Goal: Task Accomplishment & Management: Manage account settings

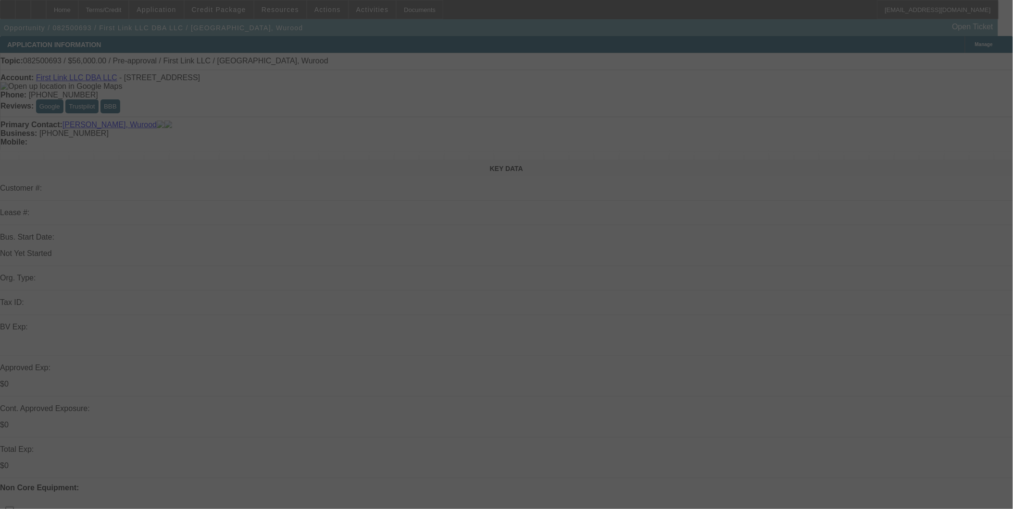
select select "0"
select select "2"
select select "0.1"
select select "4"
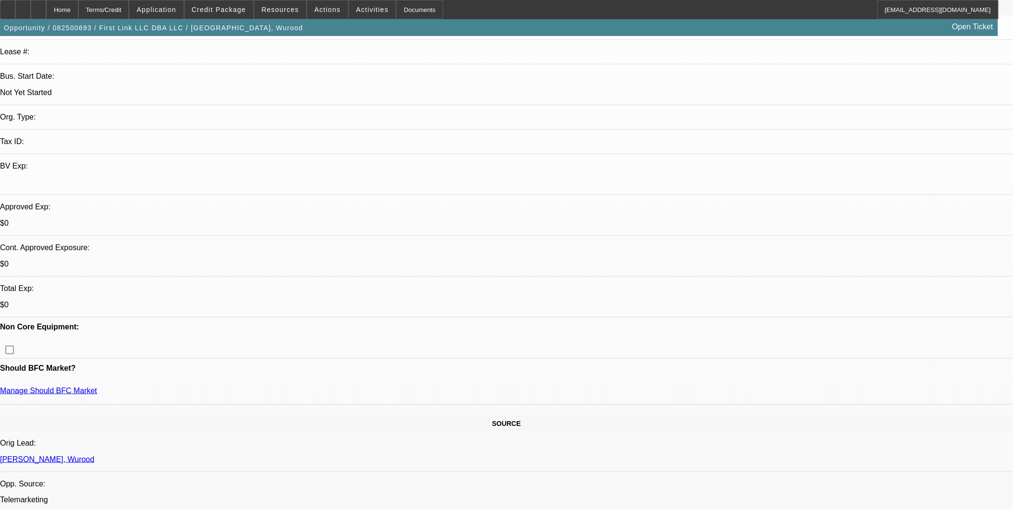
scroll to position [160, 0]
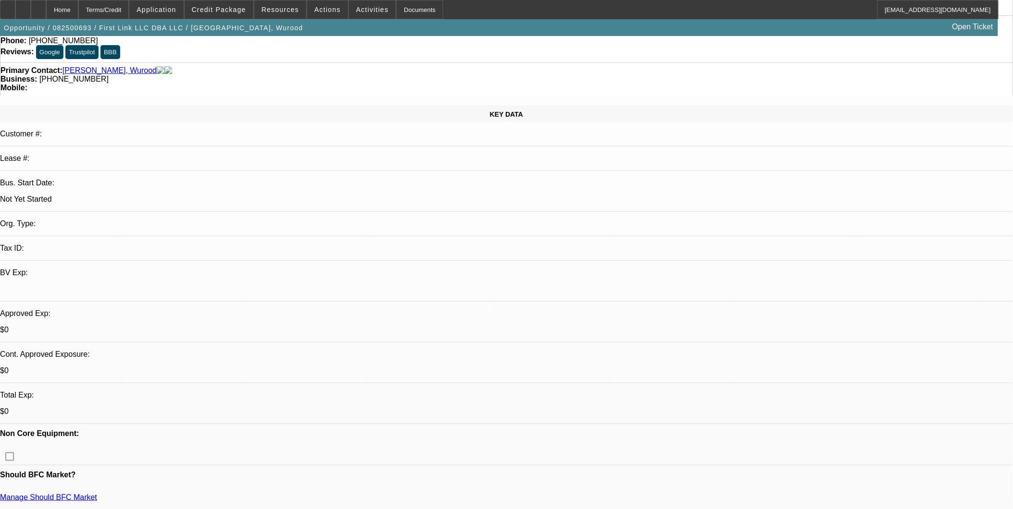
scroll to position [53, 0]
click at [246, 7] on span "Credit Package" at bounding box center [219, 10] width 54 height 8
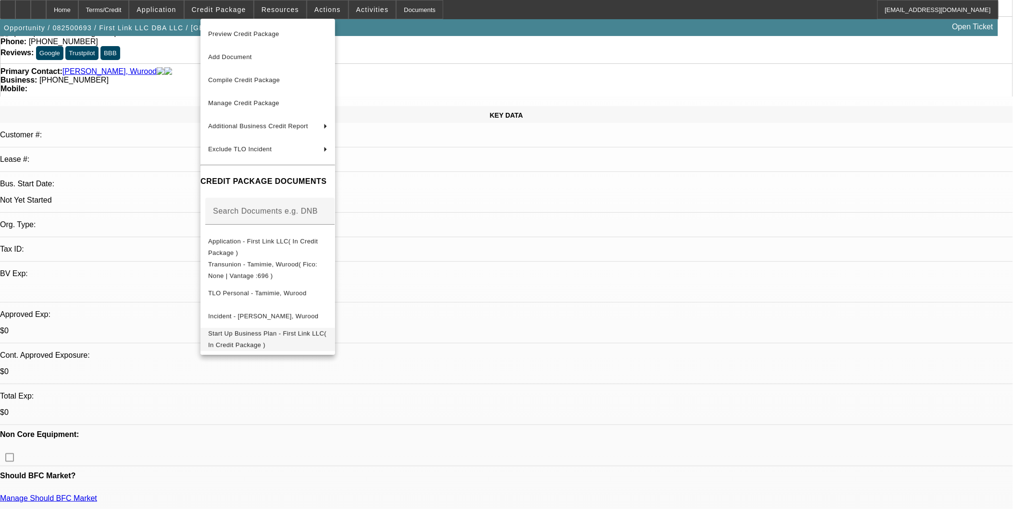
click at [327, 342] on span "Start Up Business Plan - First Link LLC( In Credit Package )" at bounding box center [267, 339] width 119 height 23
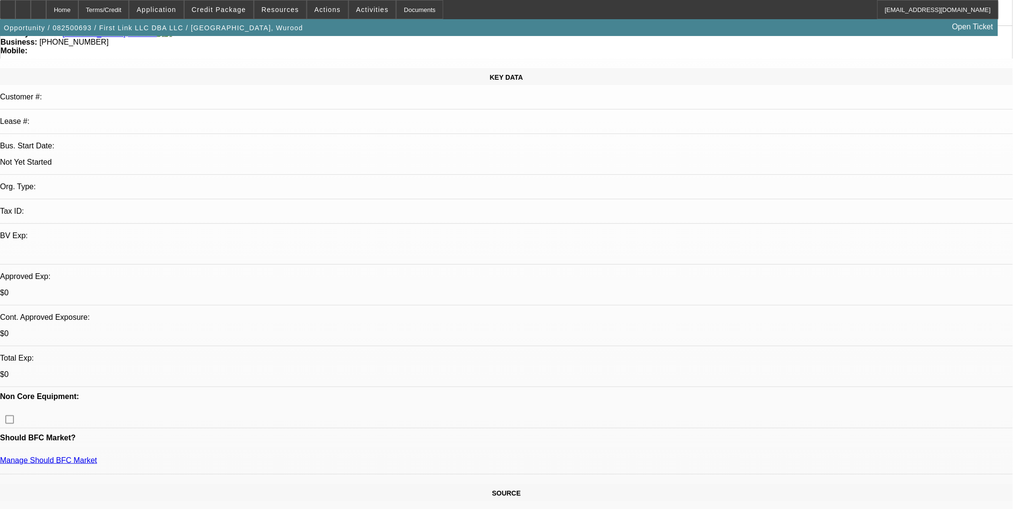
scroll to position [0, 0]
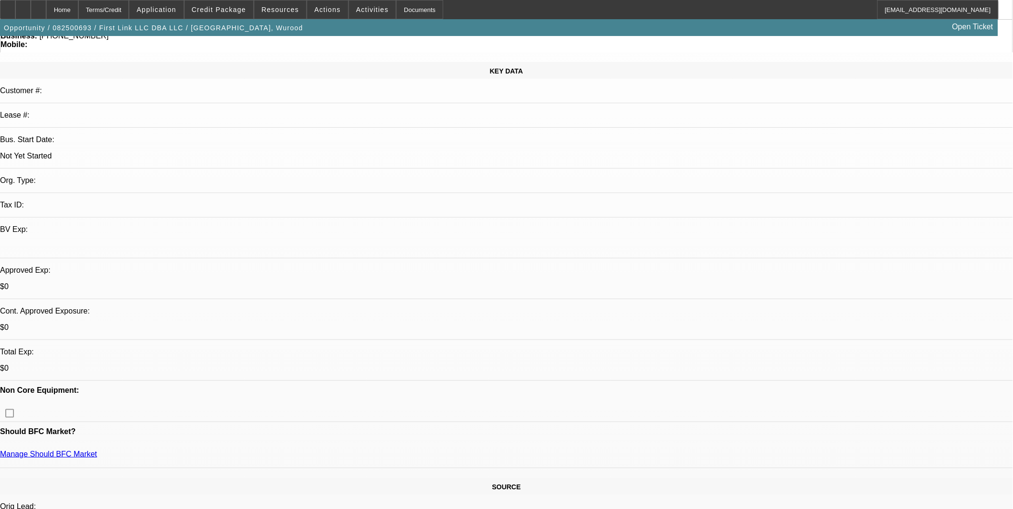
scroll to position [107, 0]
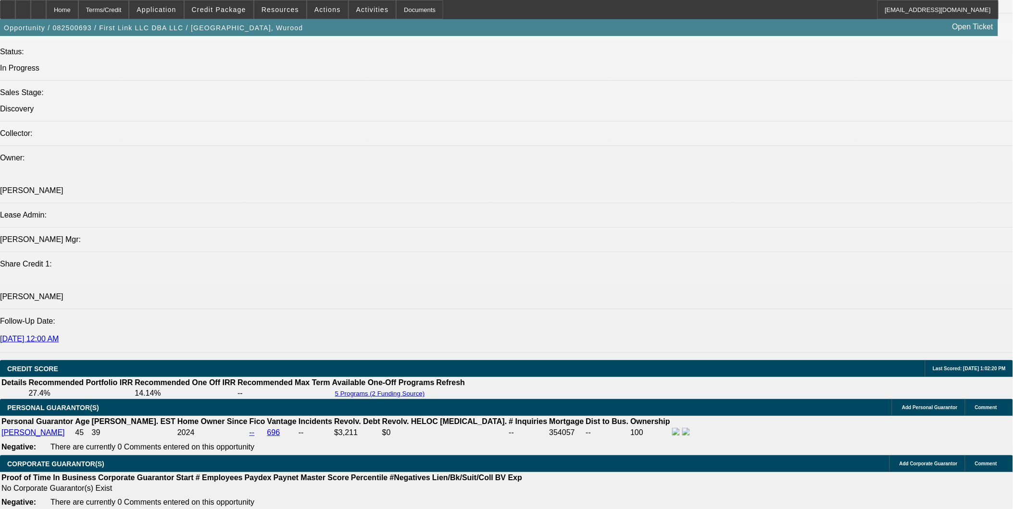
scroll to position [1121, 0]
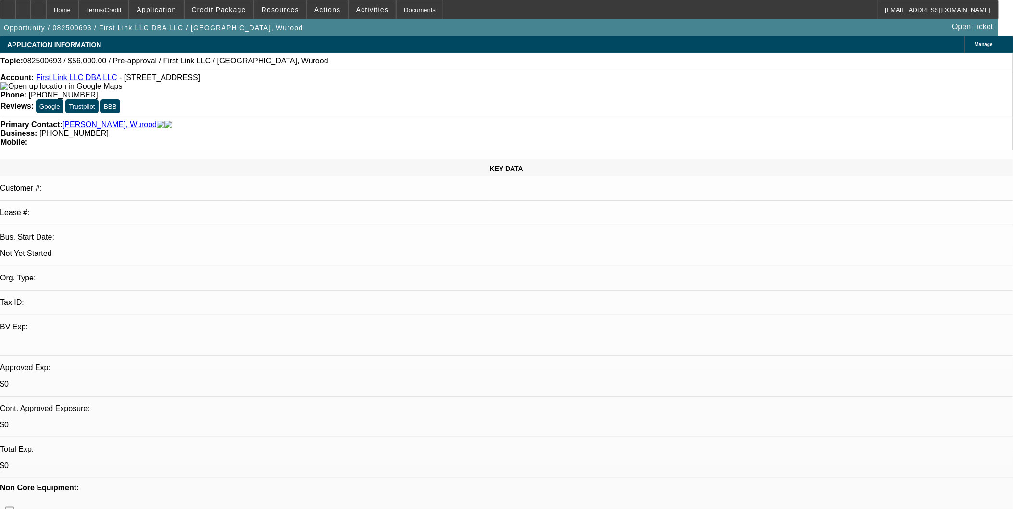
scroll to position [107, 0]
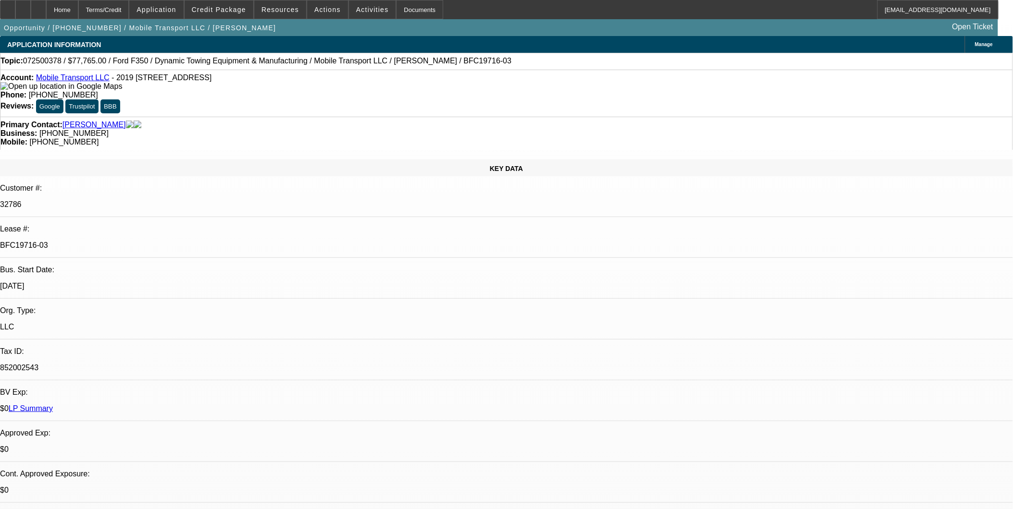
select select "0"
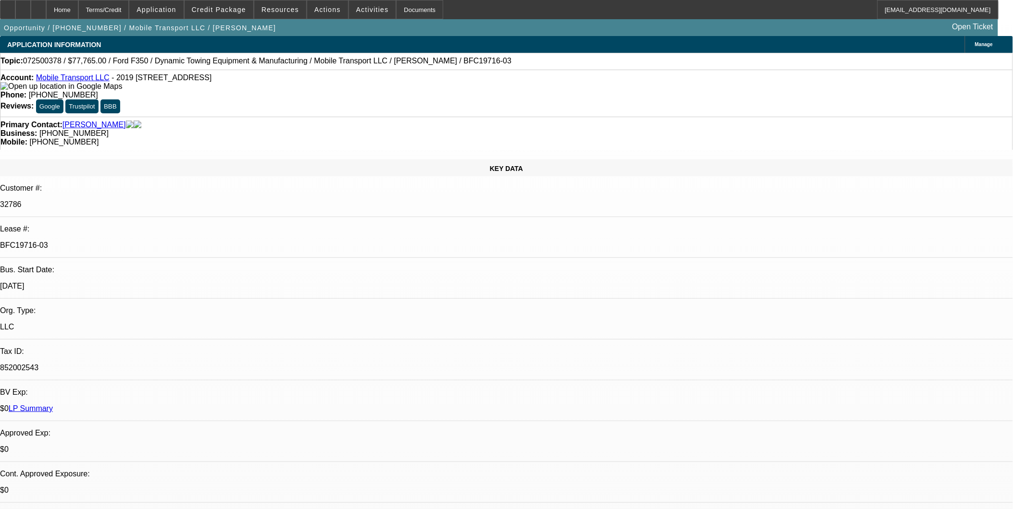
select select "0"
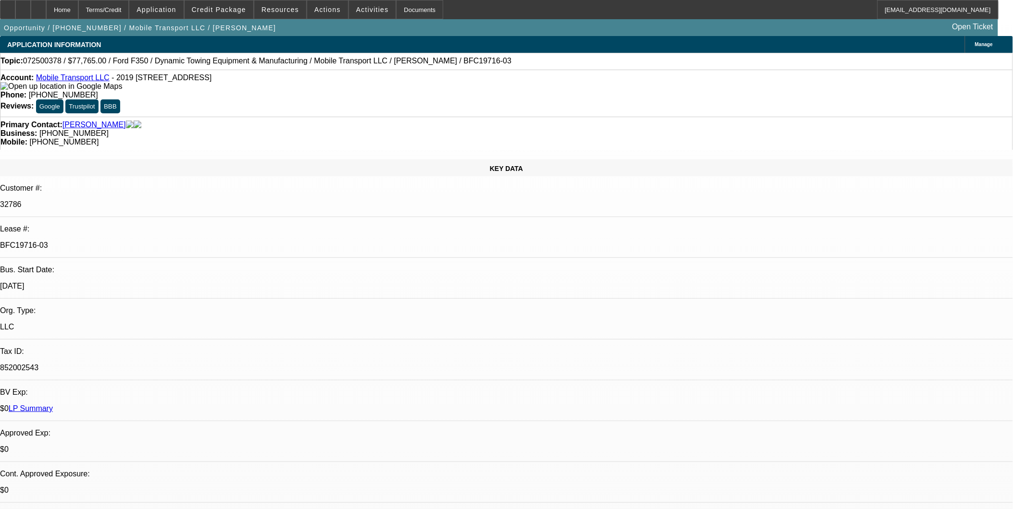
select select "0"
select select "1"
select select "2"
select select "6"
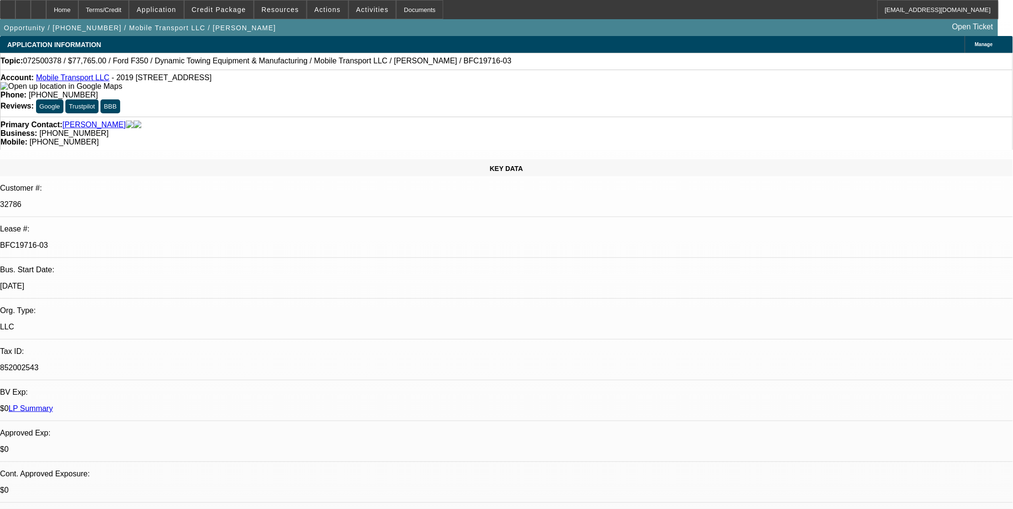
select select "1"
select select "2"
select select "6"
select select "1"
select select "2"
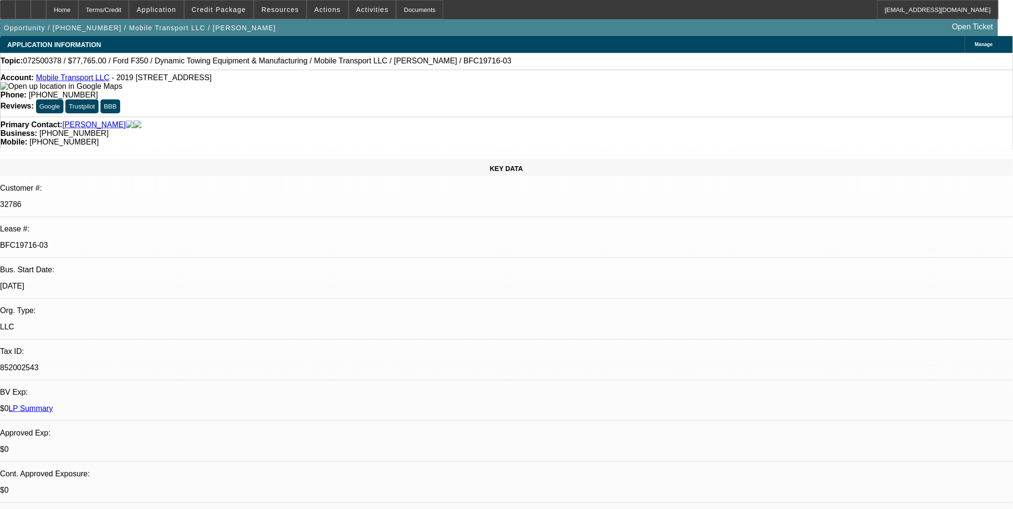
select select "6"
select select "1"
select select "2"
select select "6"
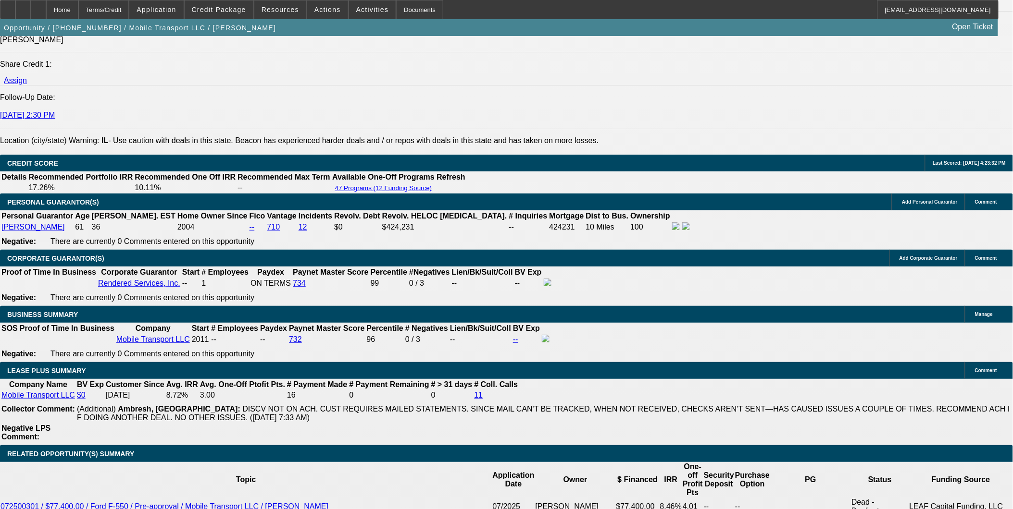
scroll to position [1335, 0]
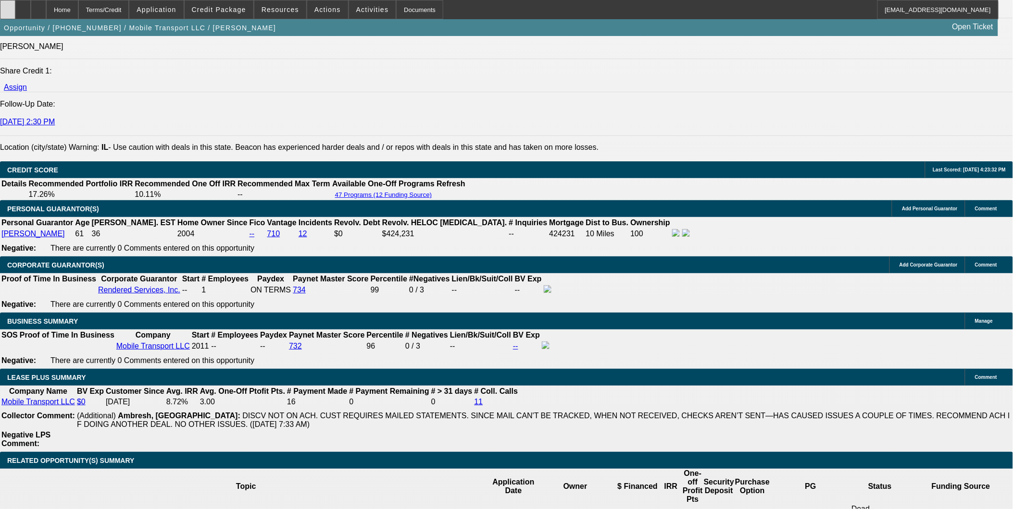
click at [8, 6] on icon at bounding box center [8, 6] width 0 height 0
click at [14, 12] on div at bounding box center [7, 9] width 15 height 19
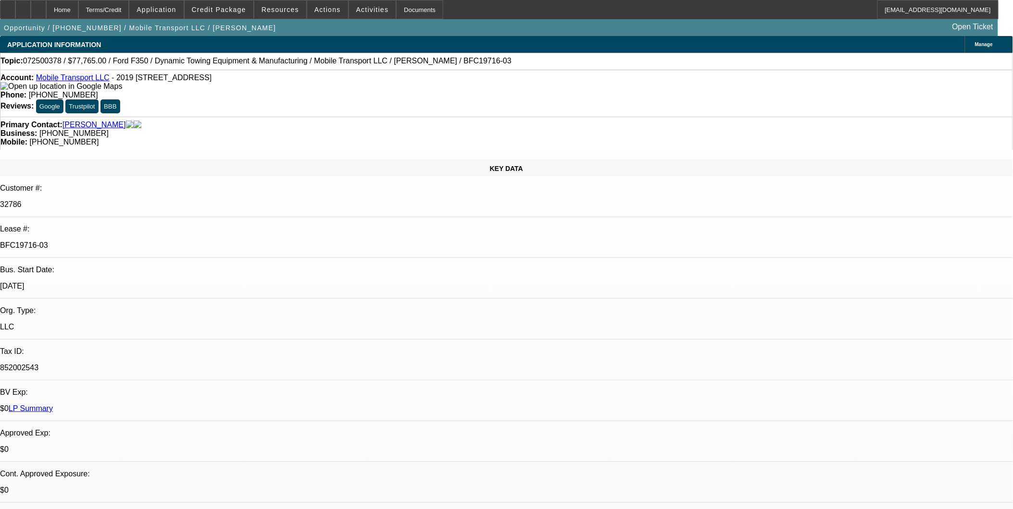
select select "0"
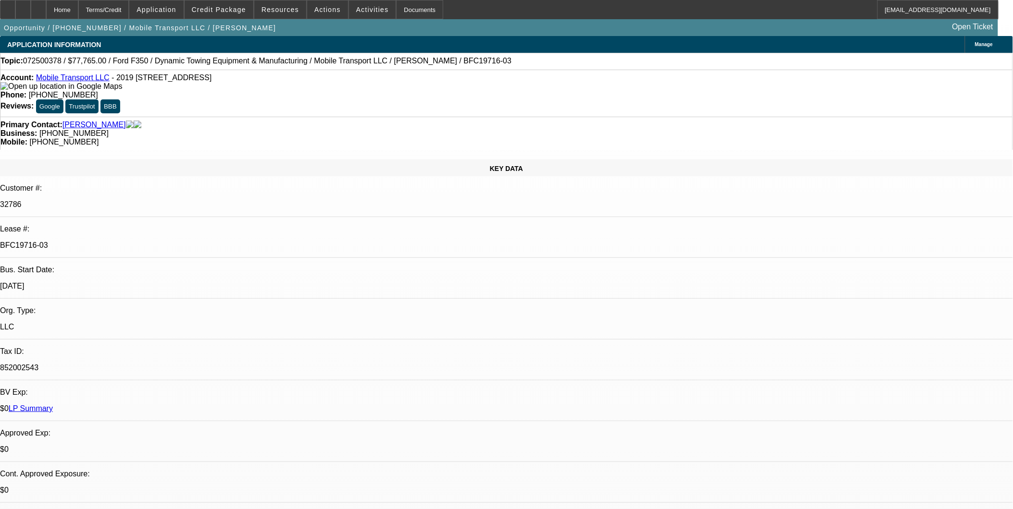
select select "0"
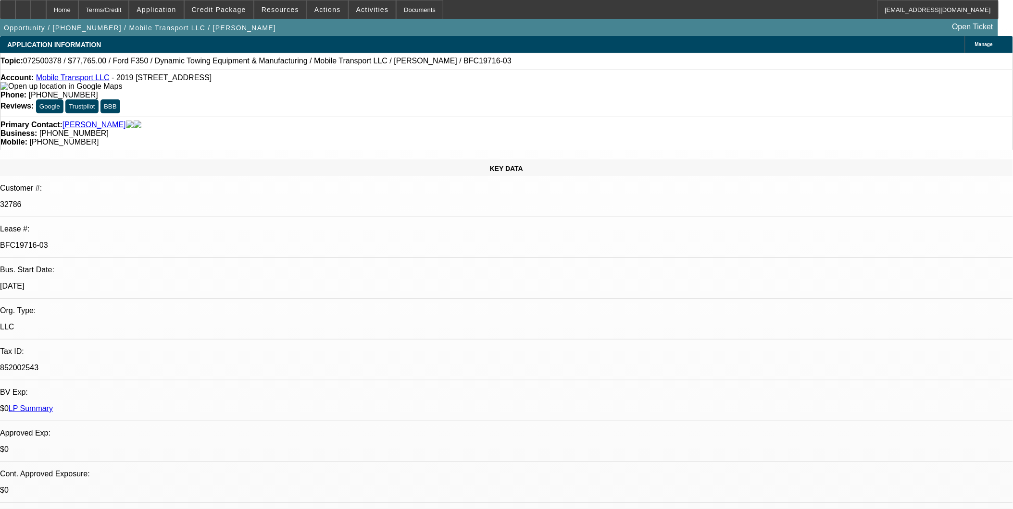
select select "0"
select select "1"
select select "2"
select select "6"
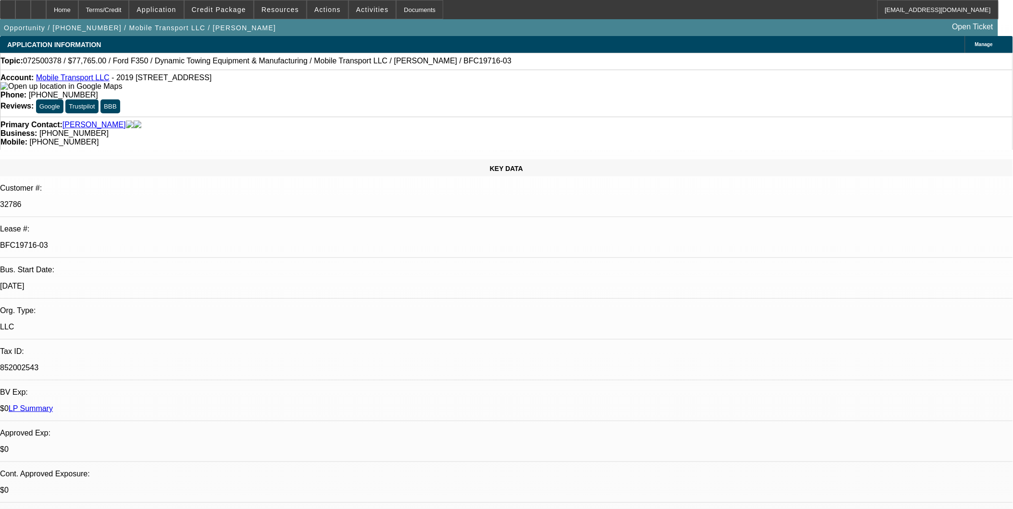
select select "1"
select select "2"
select select "6"
select select "1"
select select "2"
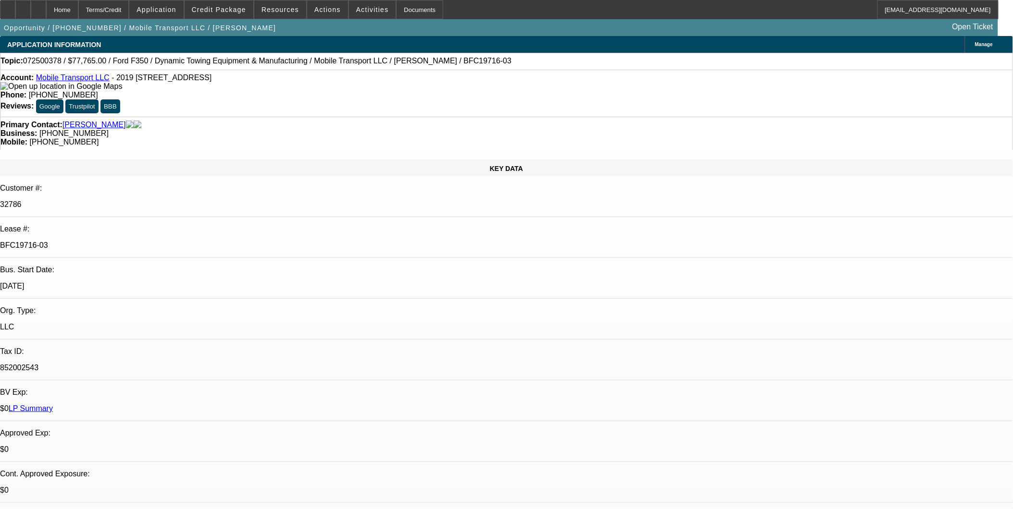
select select "6"
select select "1"
select select "2"
select select "6"
click at [31, 9] on div at bounding box center [22, 9] width 15 height 19
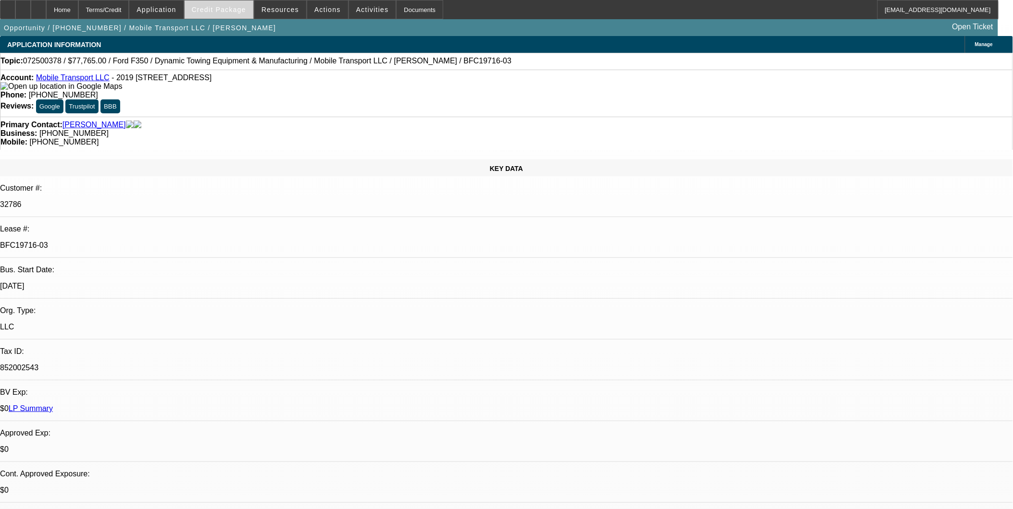
click at [211, 9] on span "Credit Package" at bounding box center [219, 10] width 54 height 8
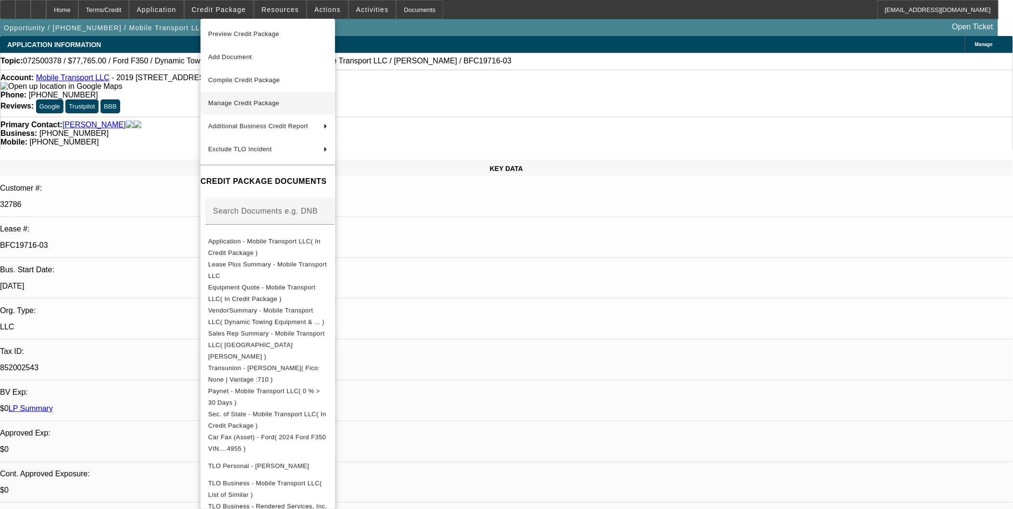
click at [243, 109] on span "Manage Credit Package" at bounding box center [267, 104] width 119 height 12
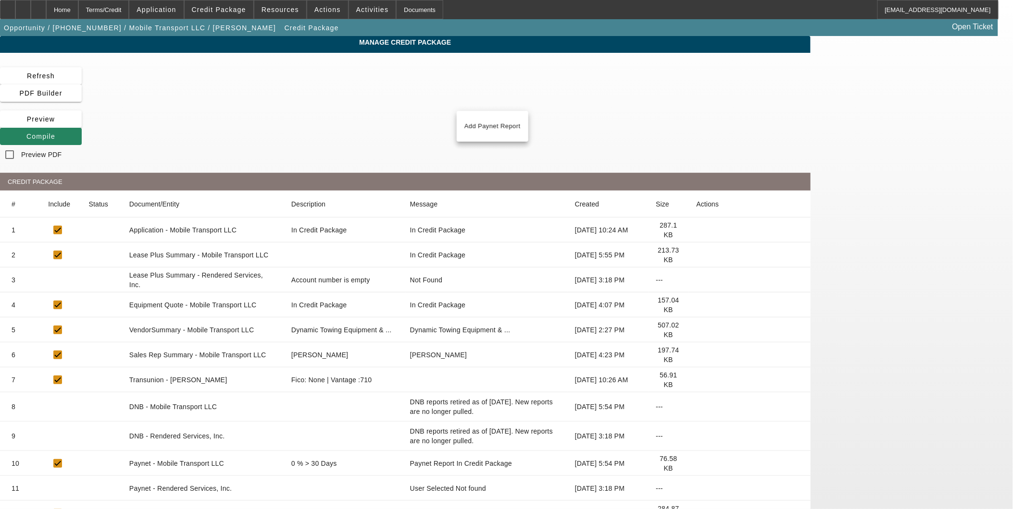
click at [914, 348] on app-manage-credit-package "Manage Credit Package Refresh PDF Builder Preview Compile Preview PDF CREDIT PA…" at bounding box center [506, 459] width 1013 height 847
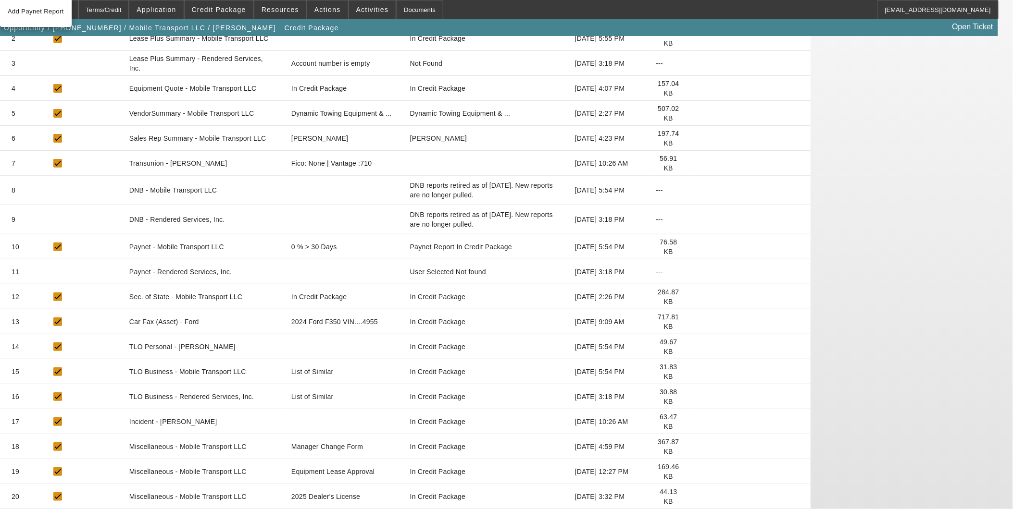
scroll to position [313, 0]
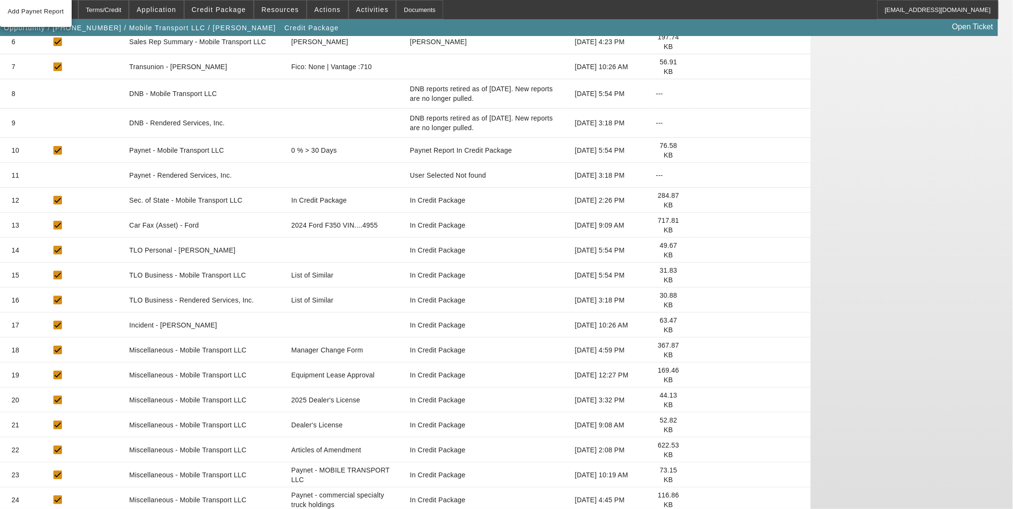
click at [529, 472] on div "Refresh PDF Builder Preview Compile Preview PDF CREDIT PACKAGE # Include Status…" at bounding box center [405, 162] width 810 height 816
click at [696, 425] on icon at bounding box center [696, 425] width 0 height 0
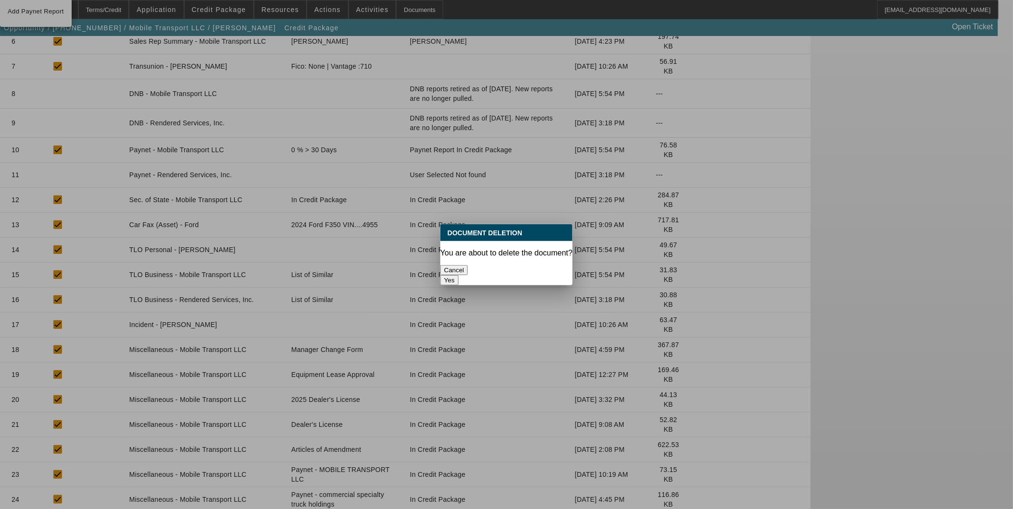
click at [459, 275] on button "Yes" at bounding box center [449, 280] width 18 height 10
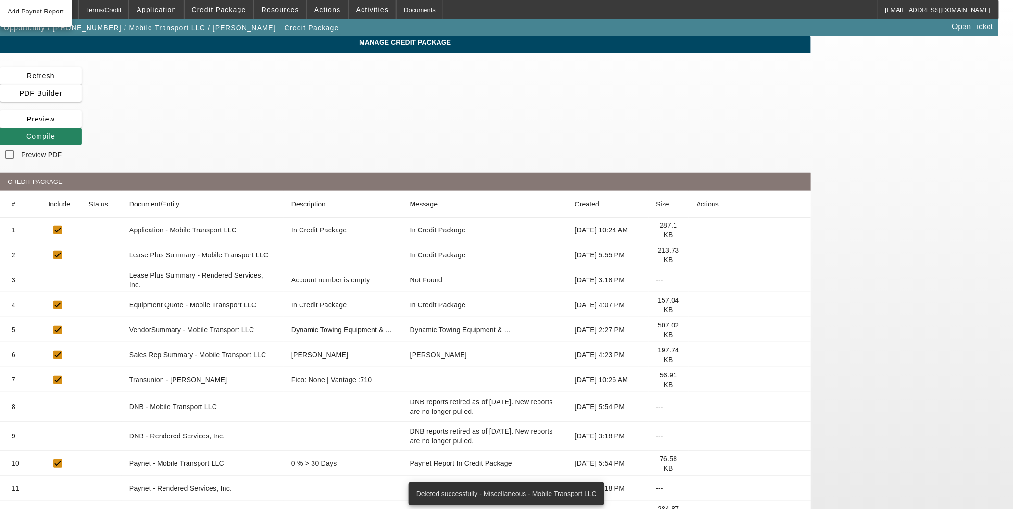
click at [101, 86] on div "Manage Credit Package Refresh PDF Builder Preview Compile Preview PDF CREDIT PA…" at bounding box center [405, 447] width 810 height 822
click at [78, 17] on div "Home" at bounding box center [62, 9] width 32 height 19
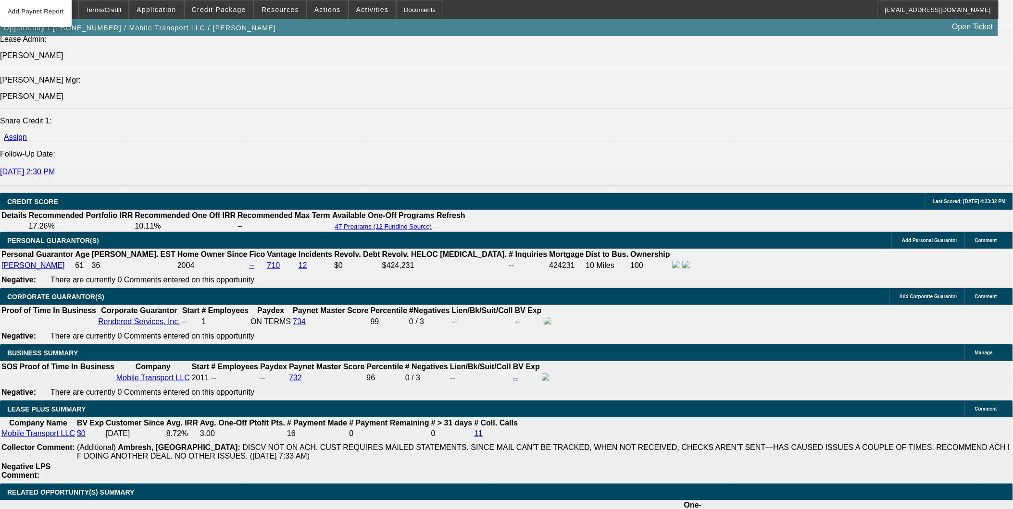
select select "0"
select select "2"
select select "0"
select select "6"
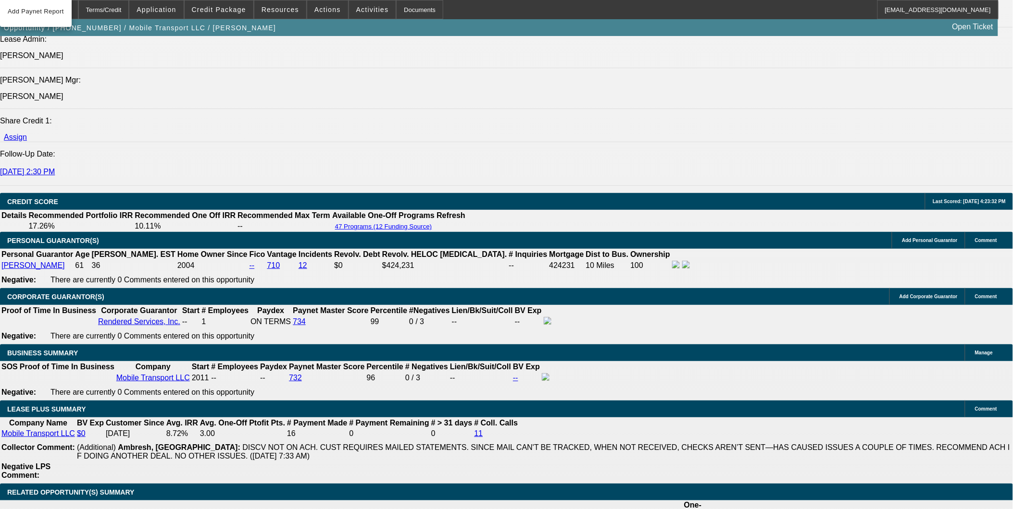
select select "0"
select select "2"
select select "0"
select select "6"
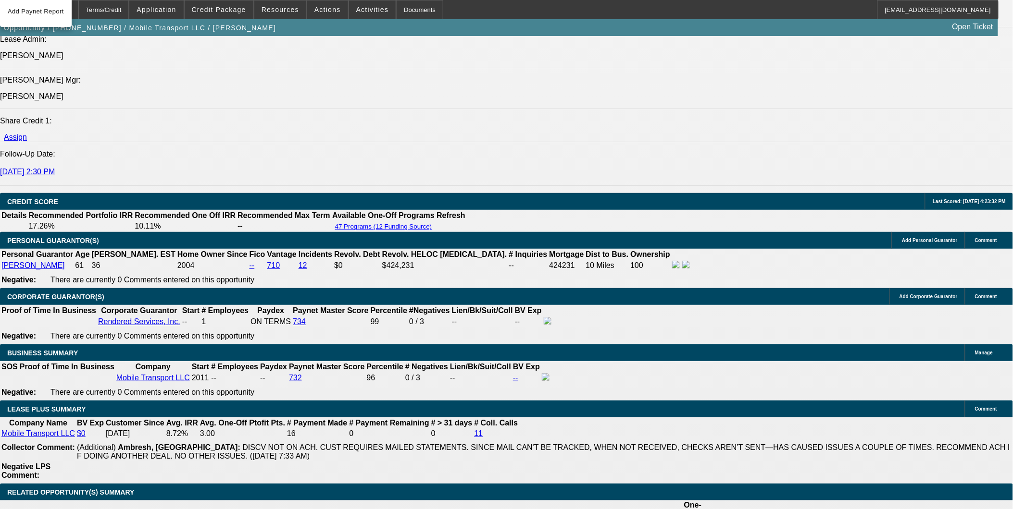
select select "0"
select select "2"
select select "0"
select select "6"
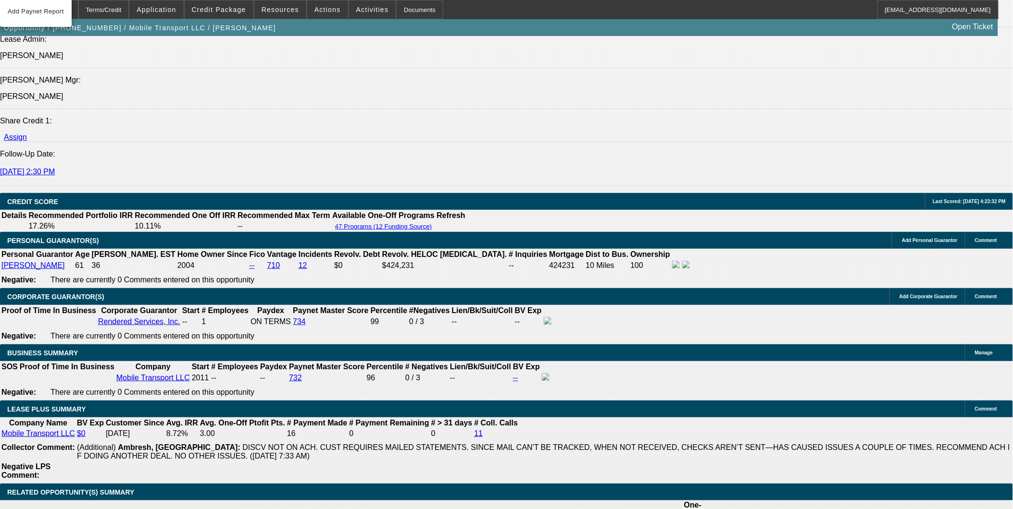
select select "0"
select select "2"
select select "0"
select select "6"
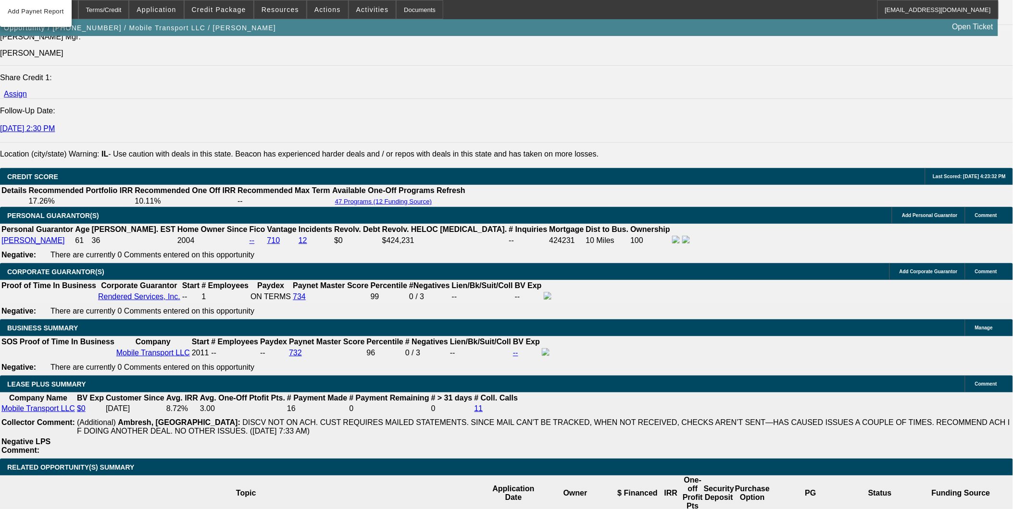
scroll to position [1352, 0]
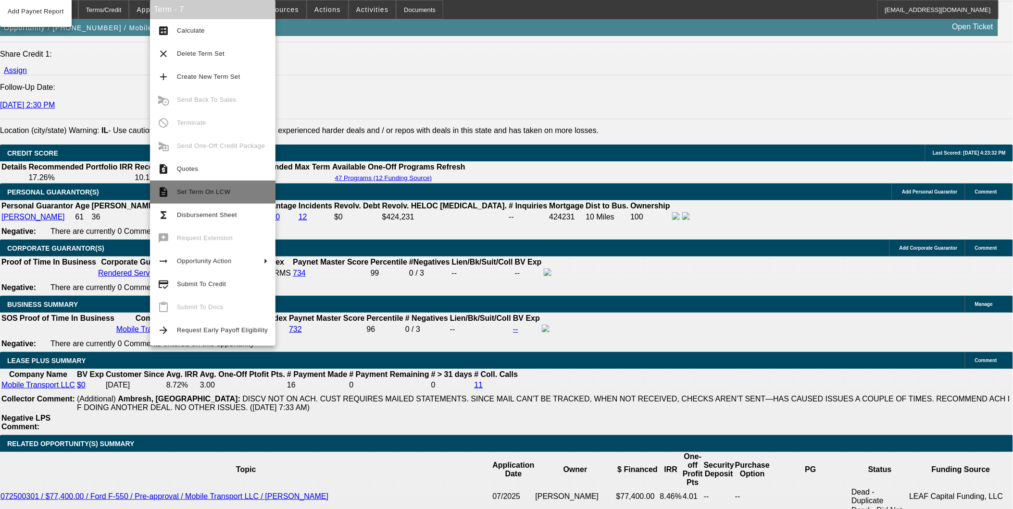
click at [199, 194] on span "Set Term On LCW" at bounding box center [203, 191] width 53 height 7
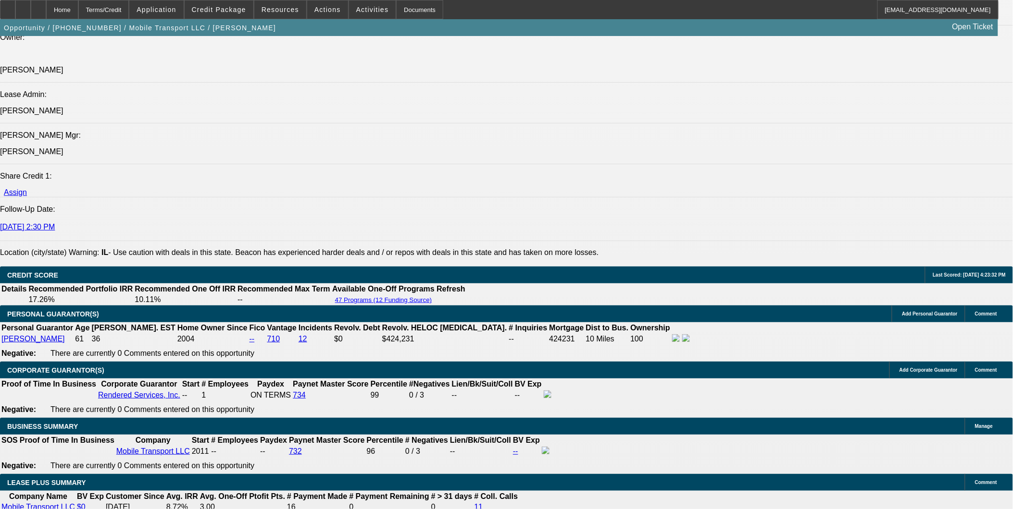
select select "0"
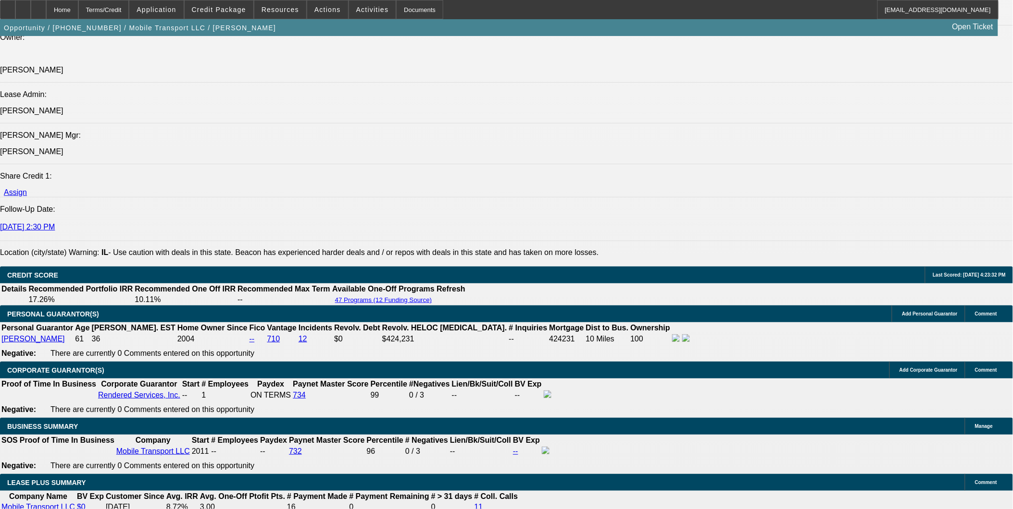
select select "0"
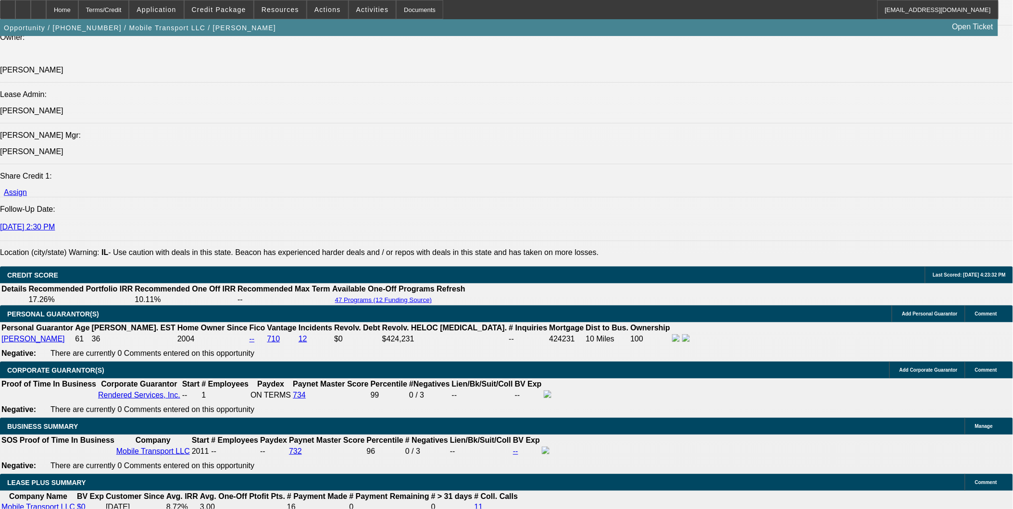
select select "0"
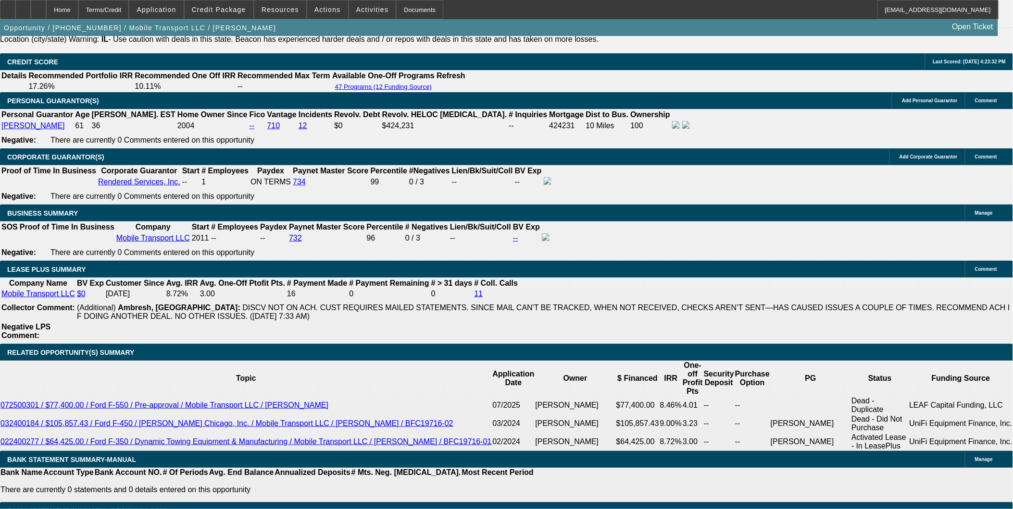
select select "1"
select select "2"
select select "6"
select select "1"
select select "2"
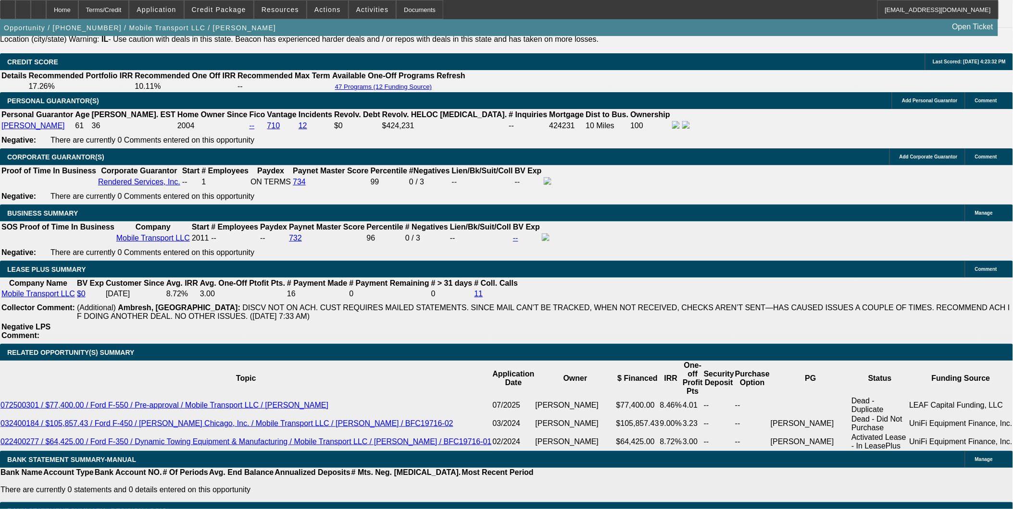
select select "6"
select select "1"
select select "2"
select select "6"
select select "1"
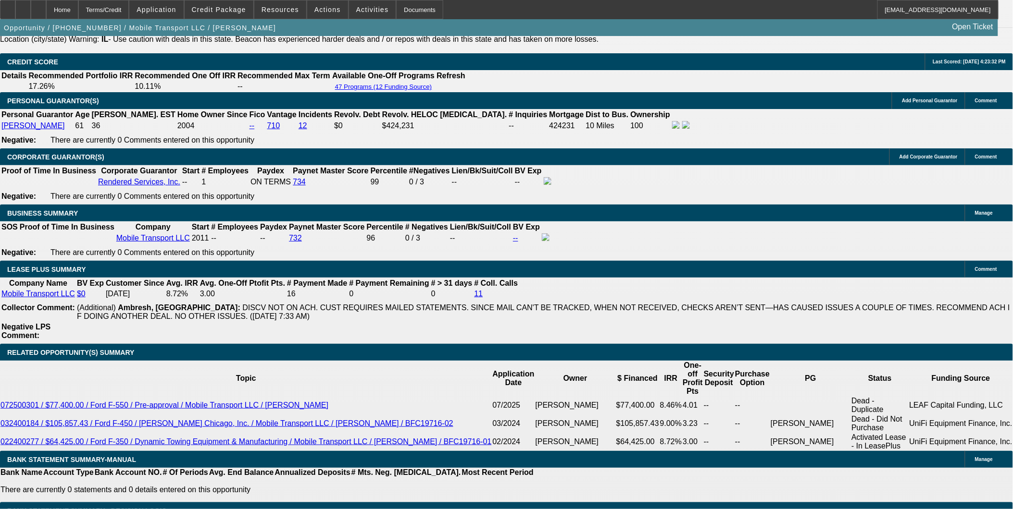
select select "2"
select select "6"
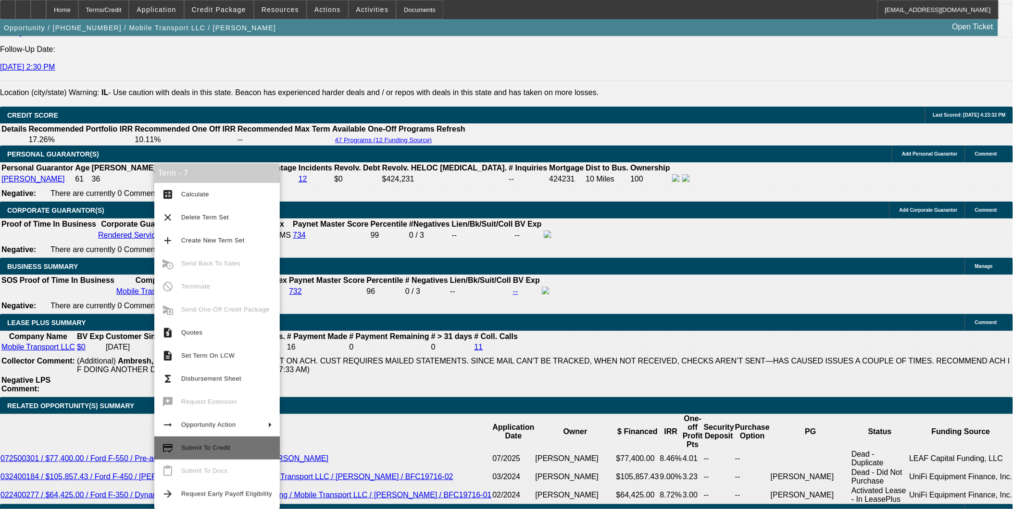
click at [220, 450] on span "Submit To Credit" at bounding box center [205, 448] width 49 height 7
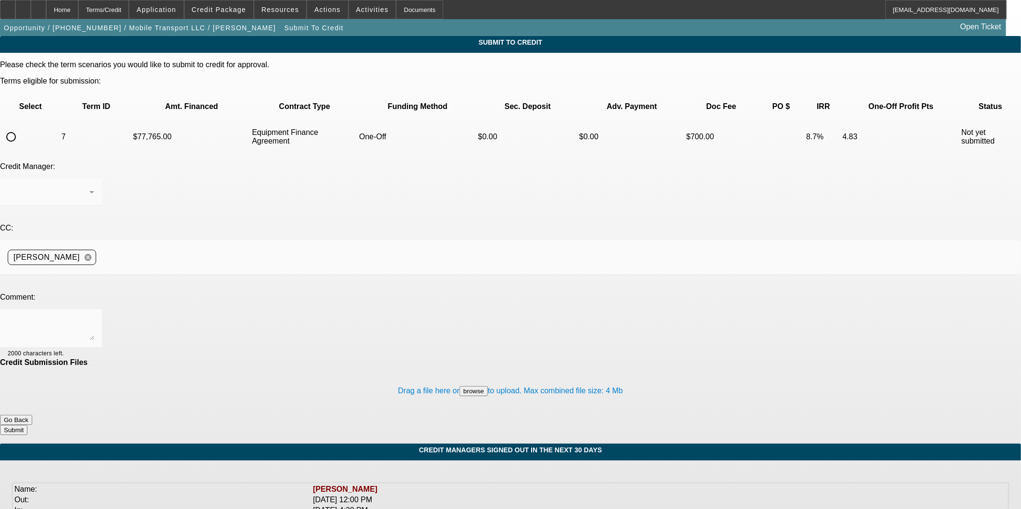
click at [21, 127] on input "radio" at bounding box center [10, 136] width 19 height 19
radio input "true"
click at [94, 317] on textarea at bounding box center [51, 328] width 87 height 23
type textarea "A"
type textarea "Sending up term set with appropriate vendor, thanks"
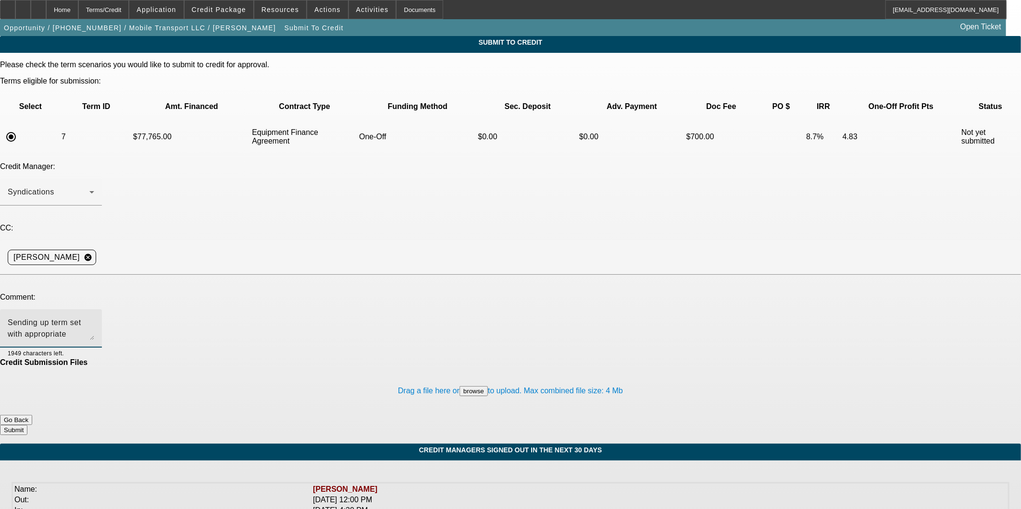
click at [27, 425] on button "Submit" at bounding box center [13, 430] width 27 height 10
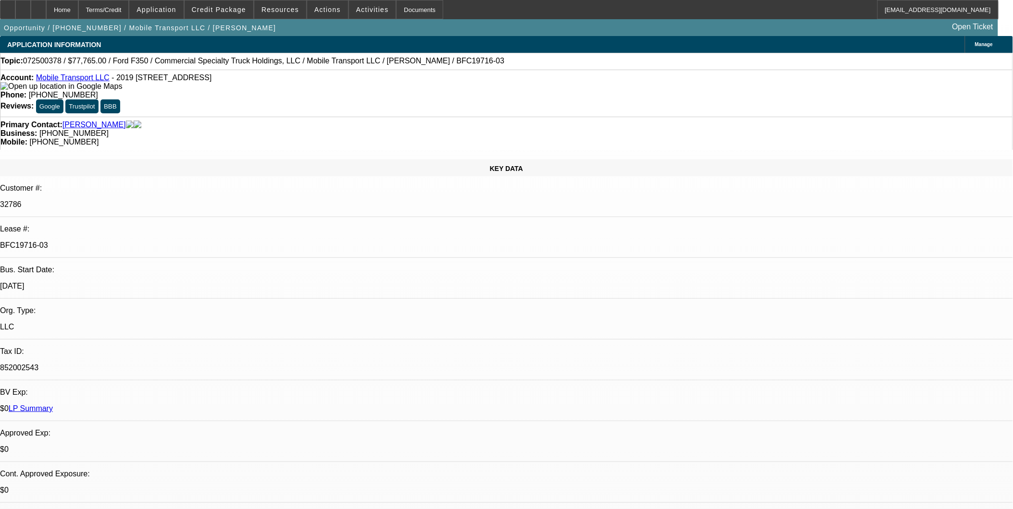
select select "0"
select select "2"
select select "0"
select select "6"
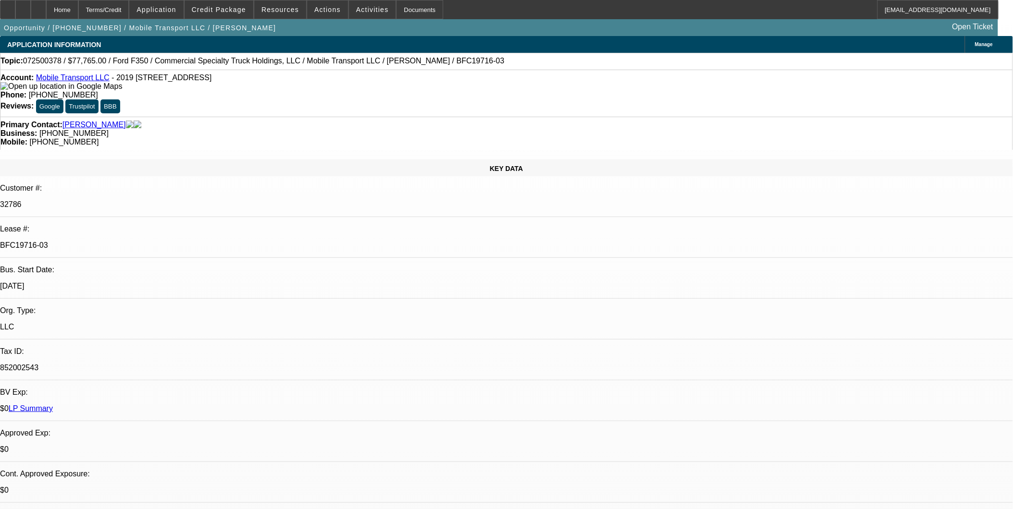
select select "0"
select select "2"
select select "0"
select select "6"
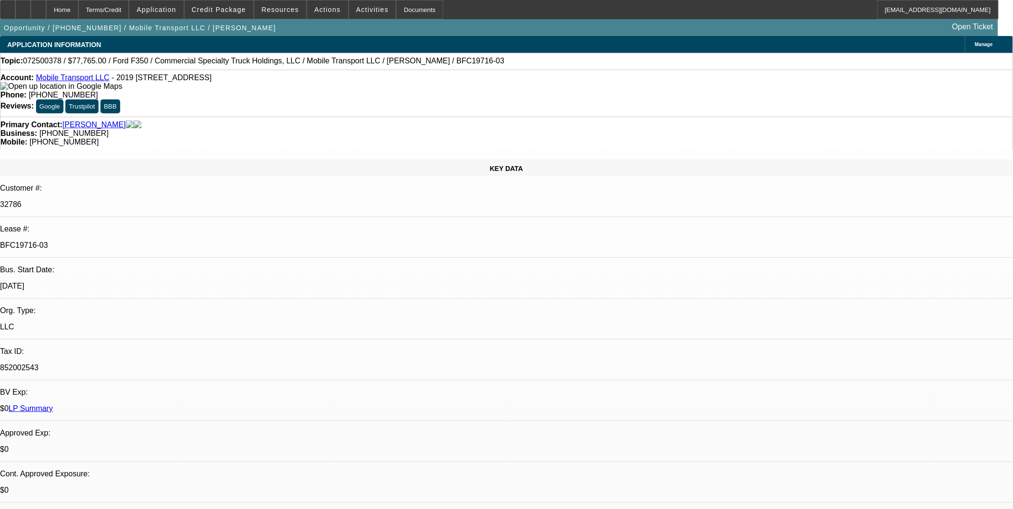
select select "0"
select select "2"
select select "0"
select select "6"
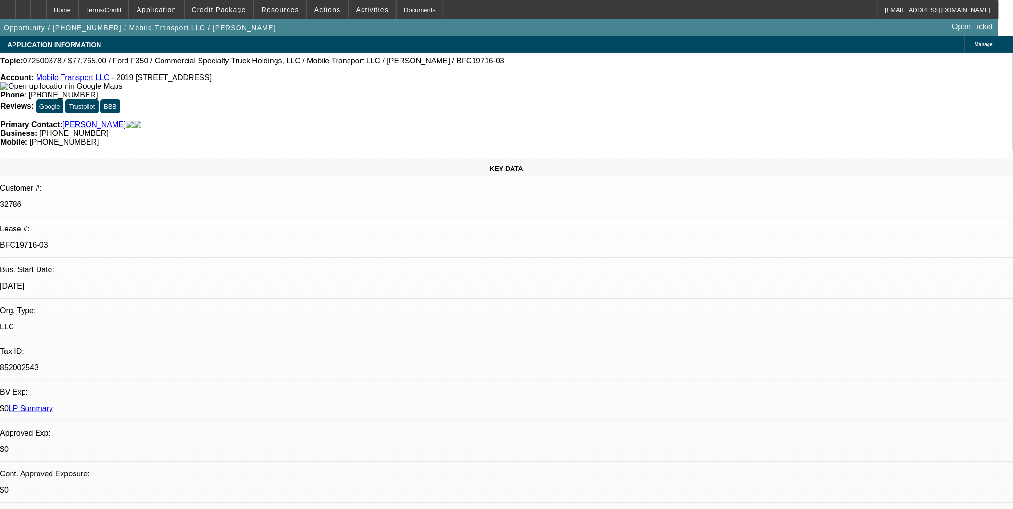
select select "0"
select select "2"
select select "0"
select select "6"
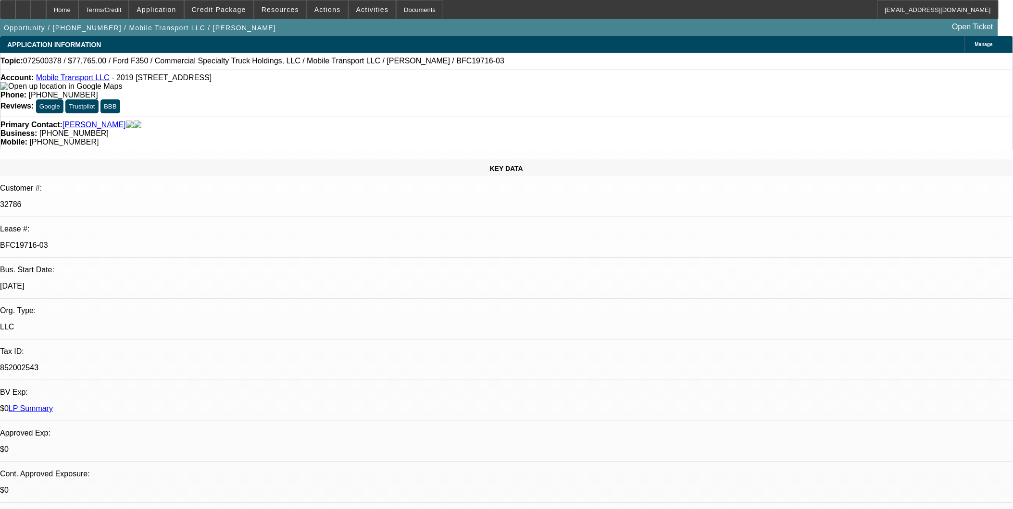
click at [38, 6] on icon at bounding box center [38, 6] width 0 height 0
select select "0"
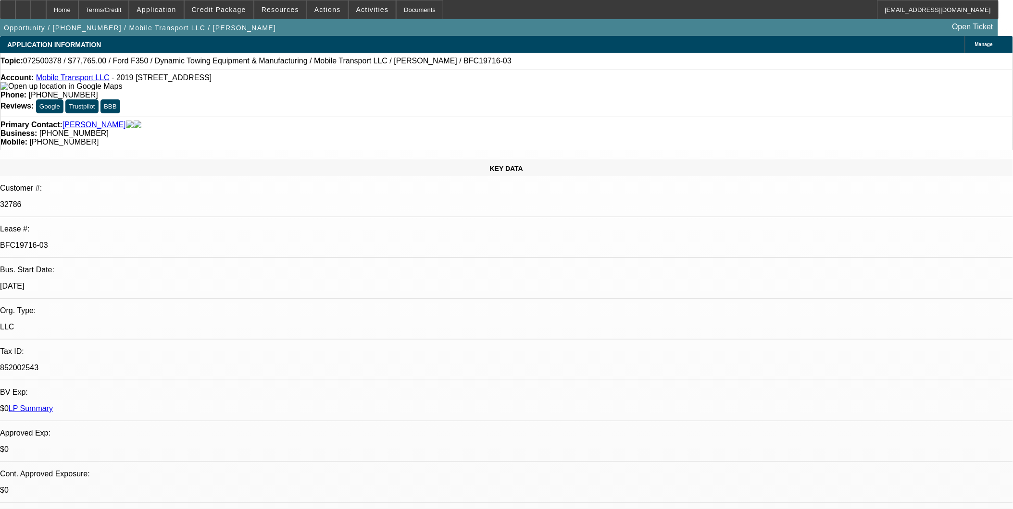
select select "0"
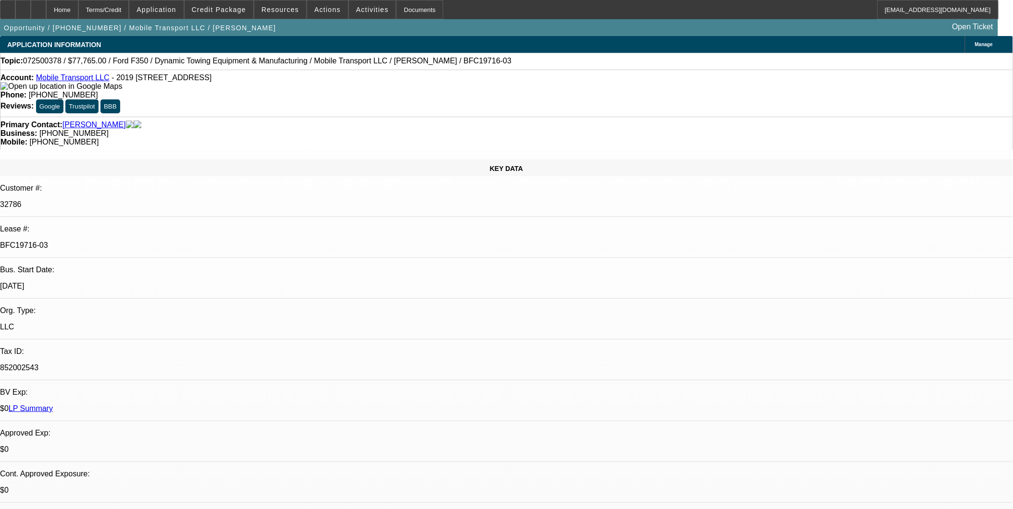
select select "0"
select select "1"
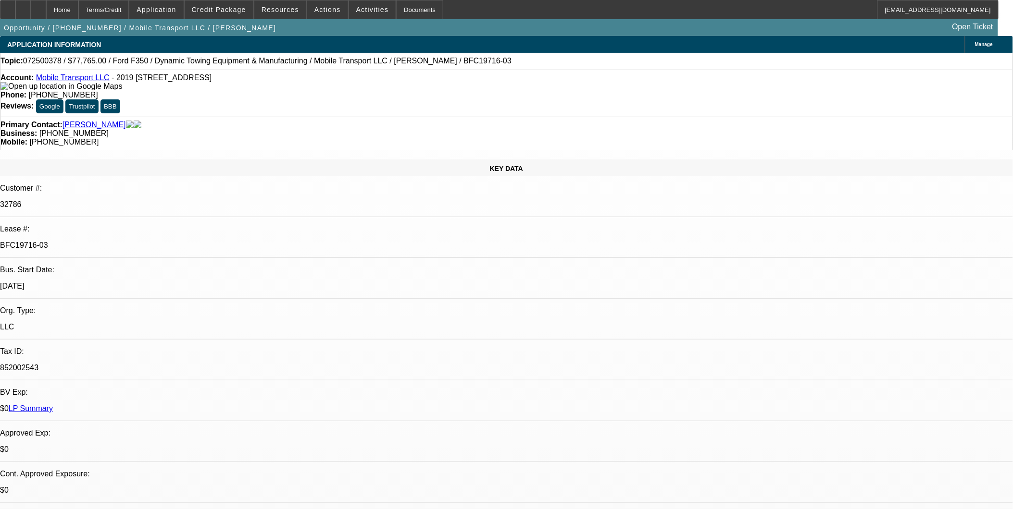
select select "2"
select select "6"
select select "1"
select select "2"
select select "6"
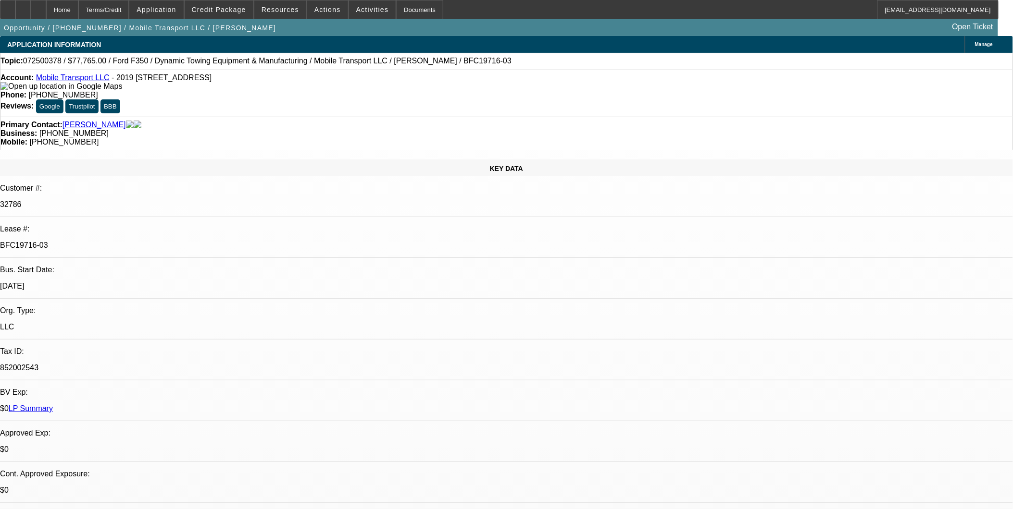
select select "1"
select select "2"
select select "6"
select select "1"
select select "2"
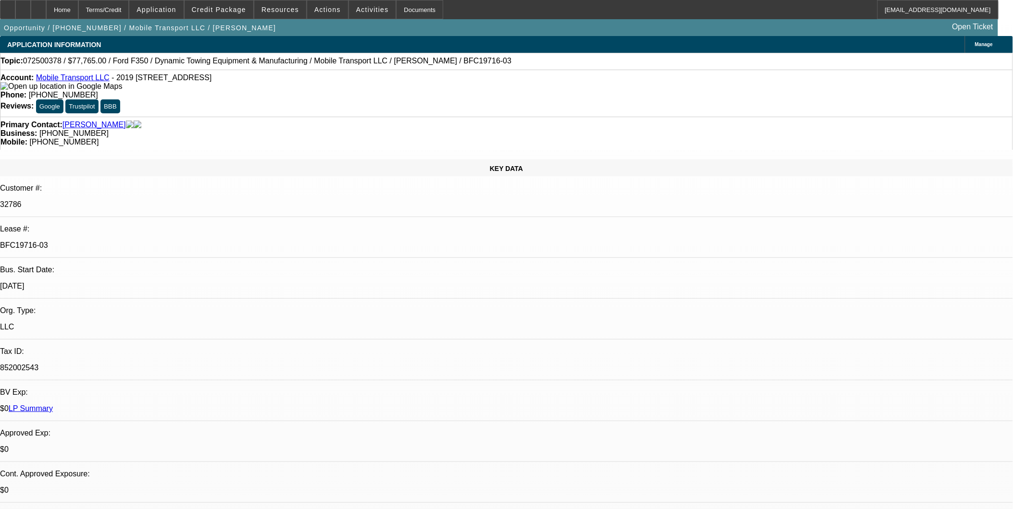
select select "6"
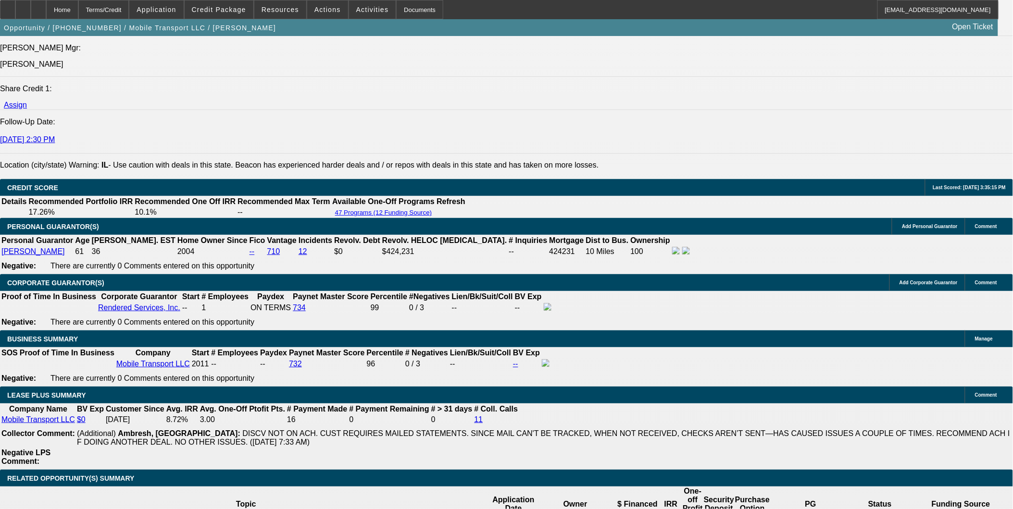
scroll to position [1335, 0]
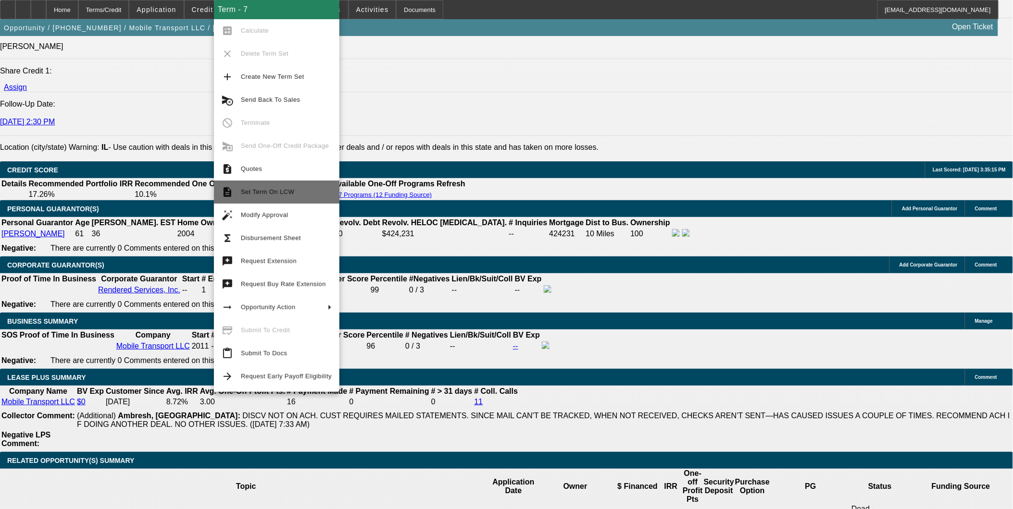
click at [290, 193] on span "Set Term On LCW" at bounding box center [267, 191] width 53 height 7
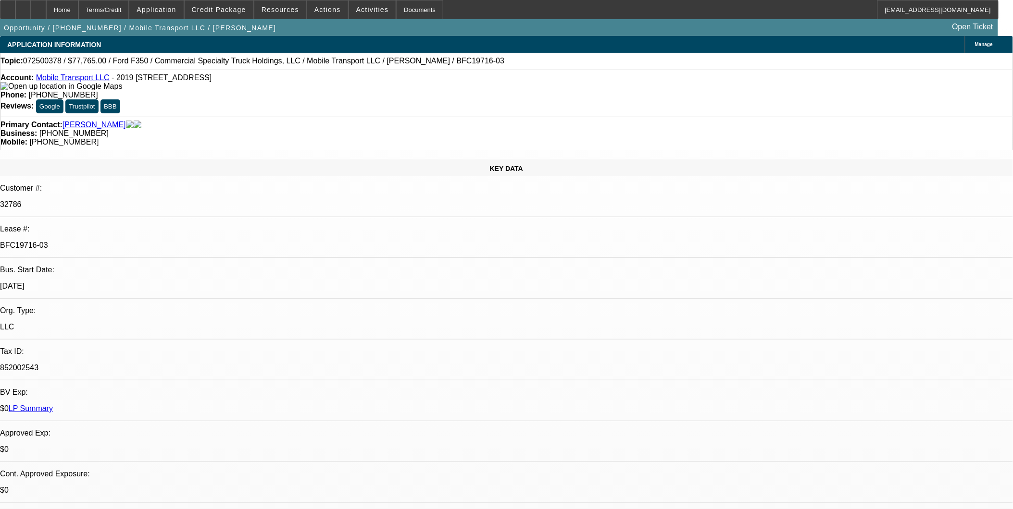
select select "0"
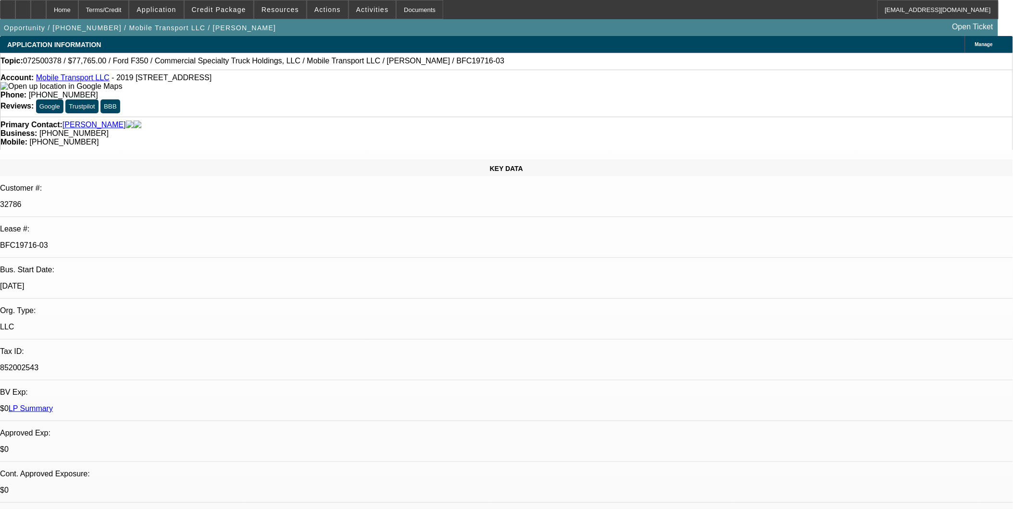
select select "0"
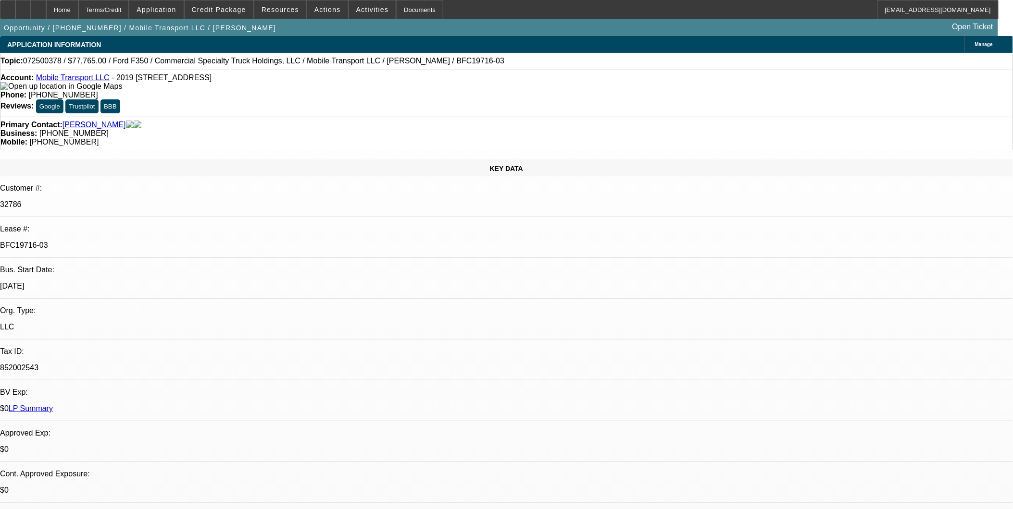
select select "0"
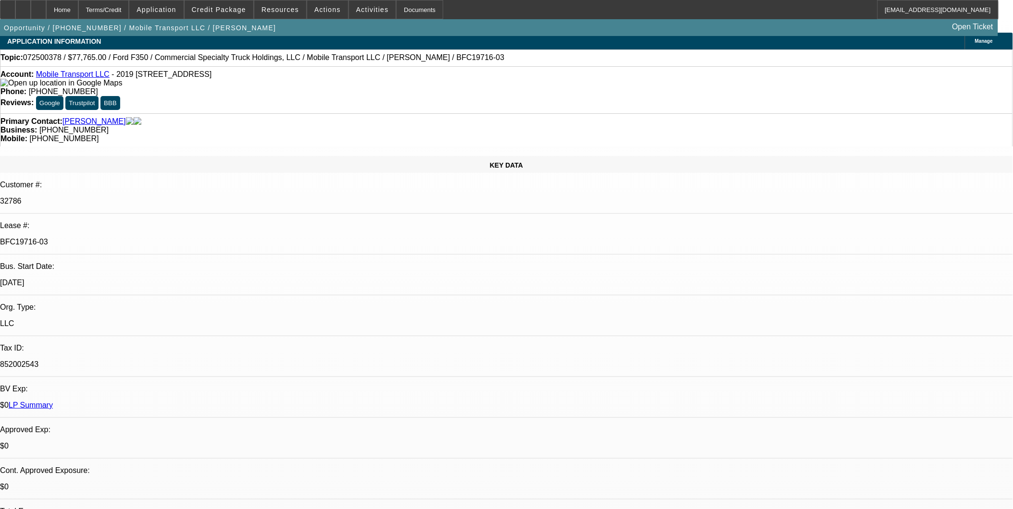
select select "1"
select select "2"
select select "6"
select select "1"
select select "2"
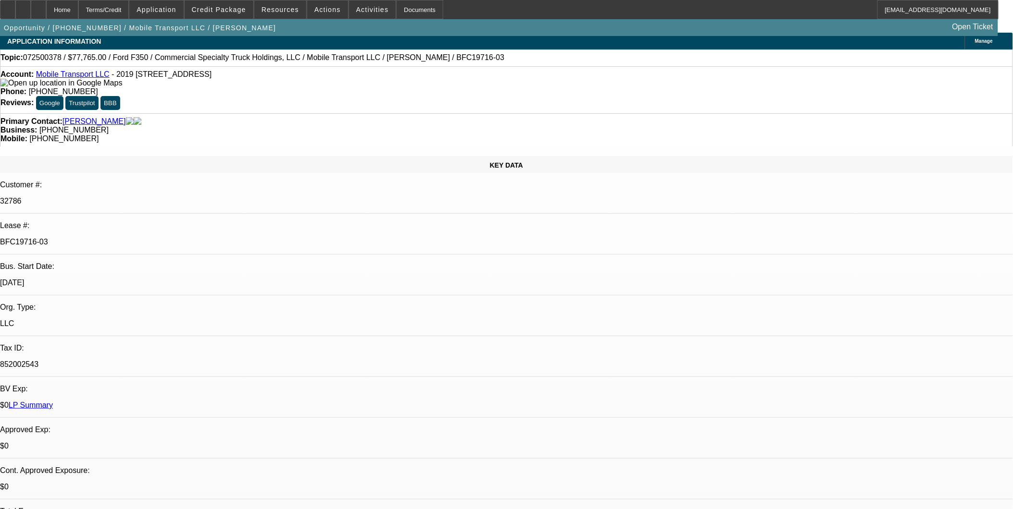
select select "6"
select select "1"
select select "2"
select select "6"
select select "1"
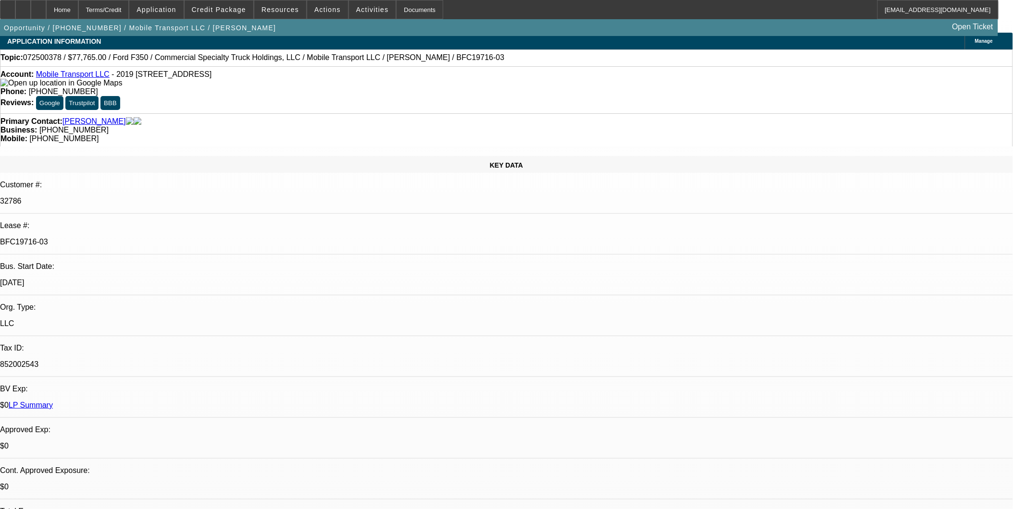
select select "2"
select select "6"
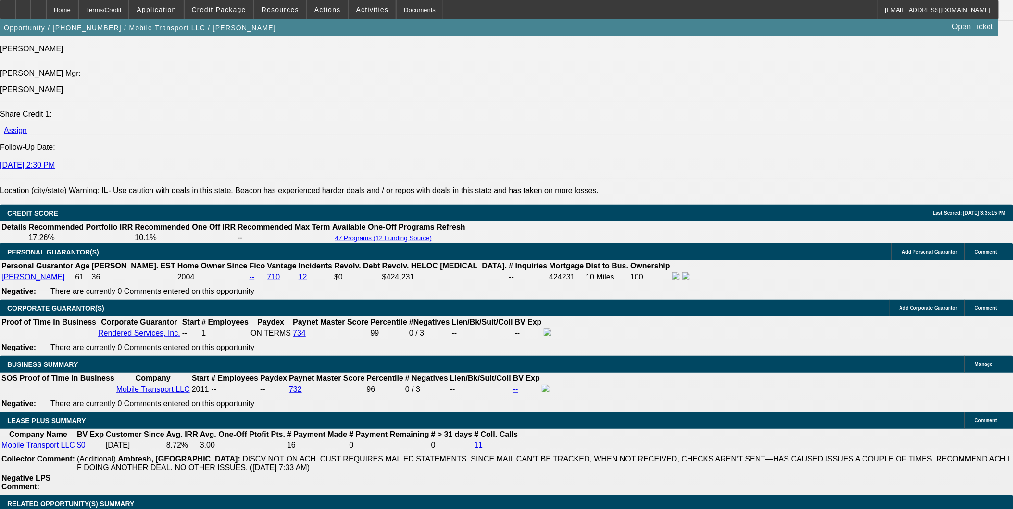
scroll to position [1335, 0]
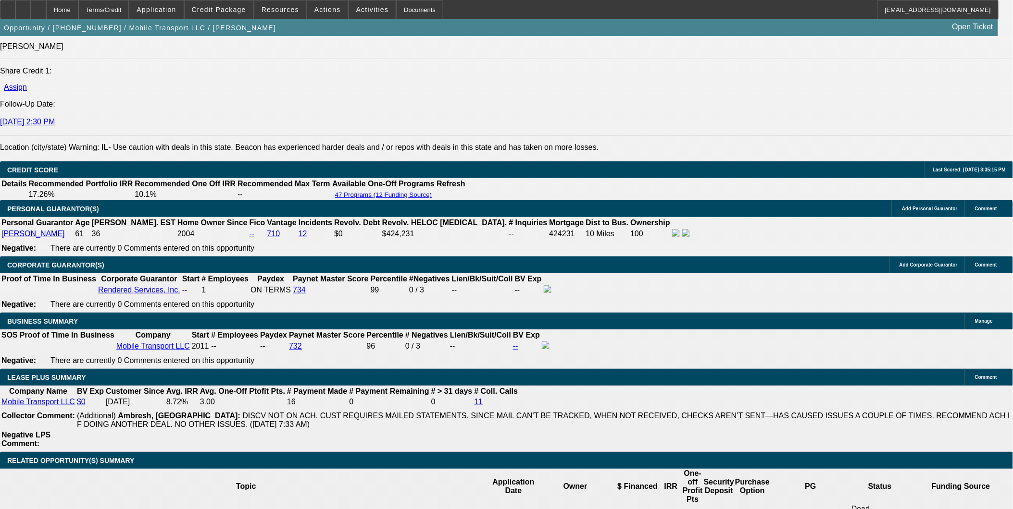
drag, startPoint x: 144, startPoint y: 181, endPoint x: 251, endPoint y: 190, distance: 107.1
copy link "Commercial Specialty Truck Holdings, LLC"
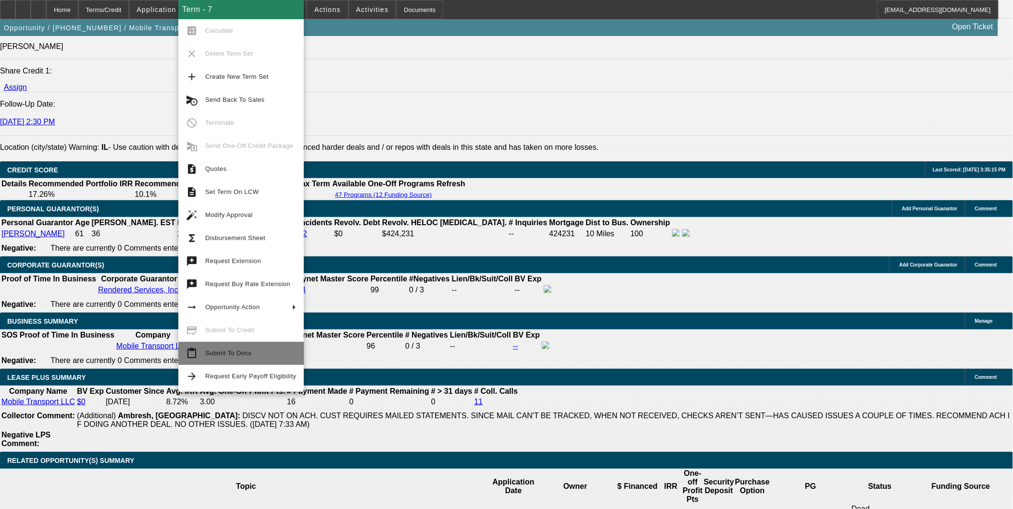
click at [250, 345] on button "content_paste Submit To Docs" at bounding box center [240, 353] width 125 height 23
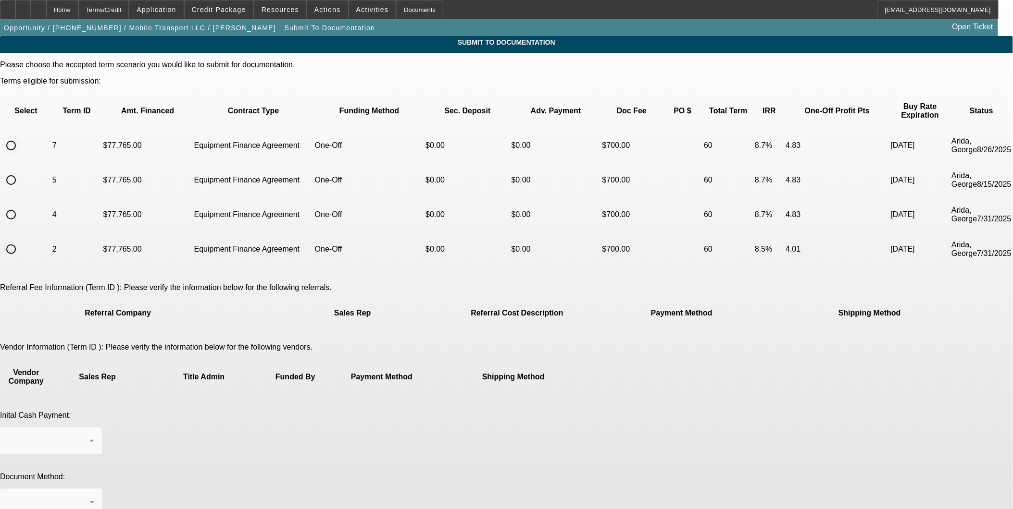
click at [21, 136] on input "radio" at bounding box center [10, 145] width 19 height 19
radio input "true"
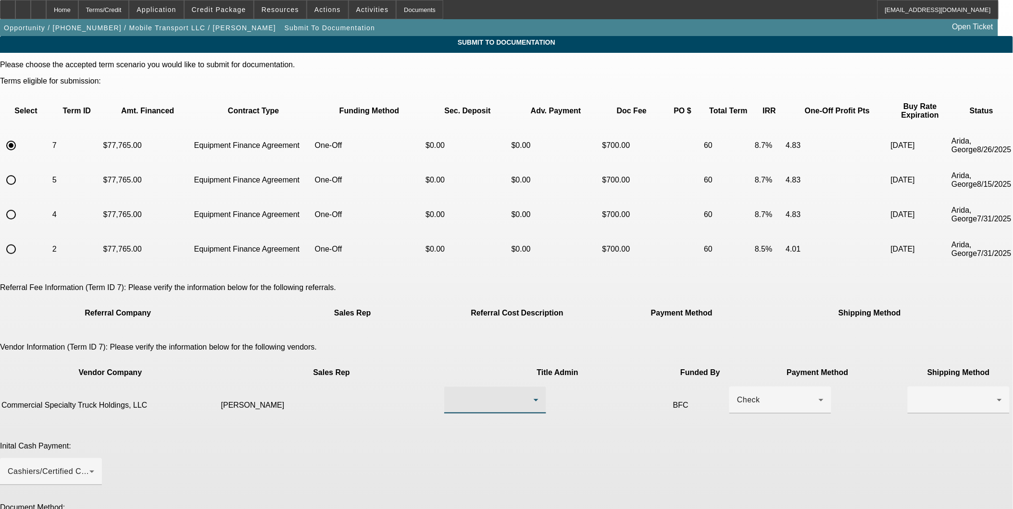
click at [493, 395] on div at bounding box center [493, 401] width 82 height 12
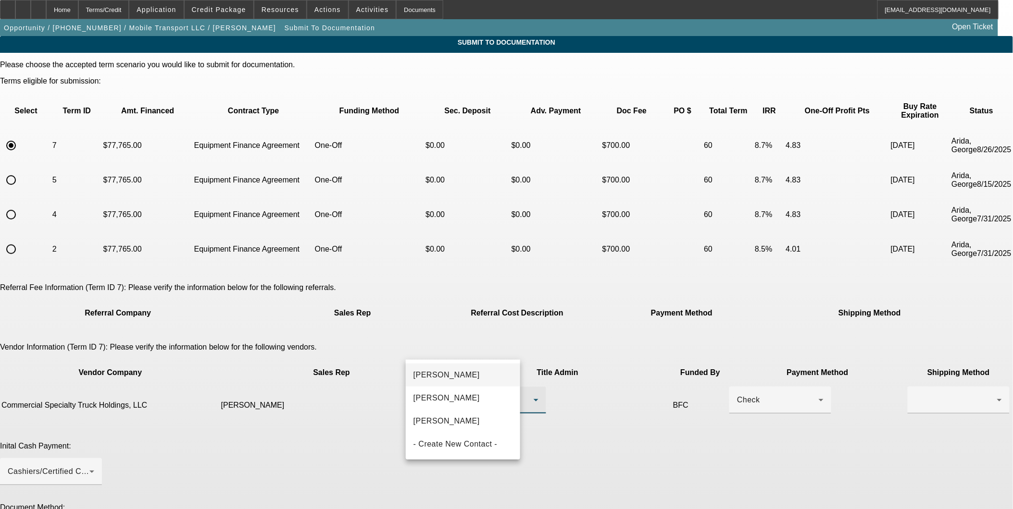
click at [469, 379] on mat-option "Dubel, Daniel" at bounding box center [463, 375] width 114 height 23
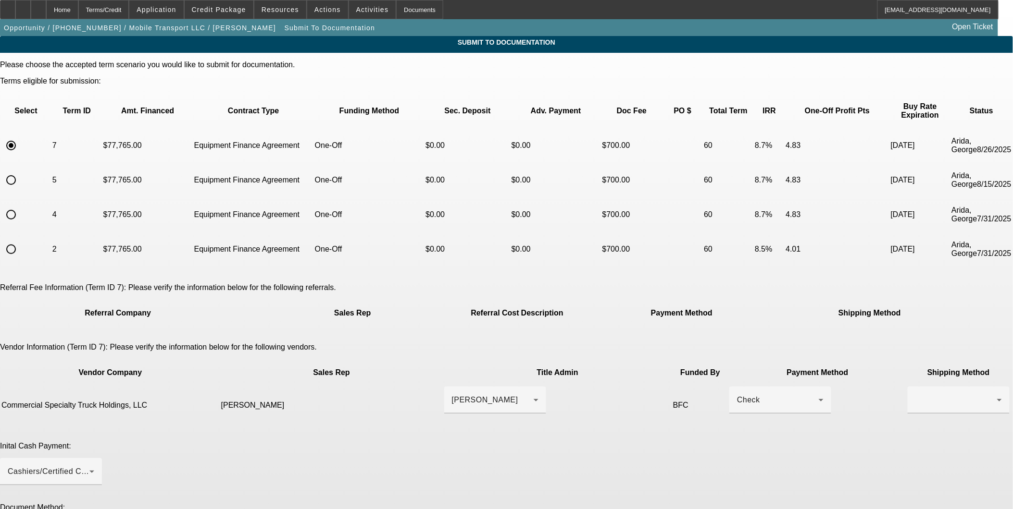
click at [907, 414] on div at bounding box center [958, 419] width 102 height 11
click at [915, 395] on div at bounding box center [956, 401] width 82 height 12
click at [690, 393] on span "Fed Ex" at bounding box center [684, 399] width 26 height 12
click at [89, 466] on div "Cashiers/Certified Check" at bounding box center [49, 472] width 82 height 12
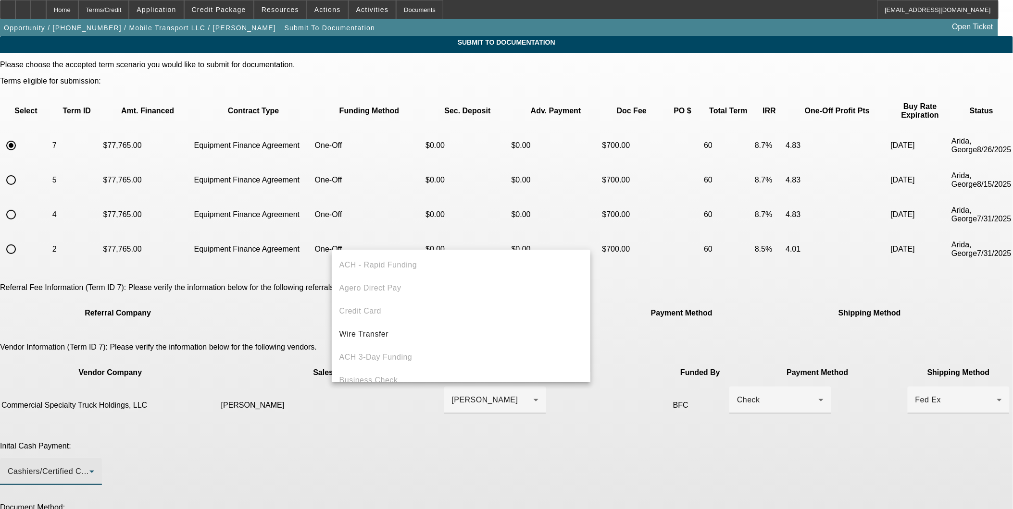
scroll to position [33, 0]
click at [670, 400] on div at bounding box center [506, 254] width 1013 height 509
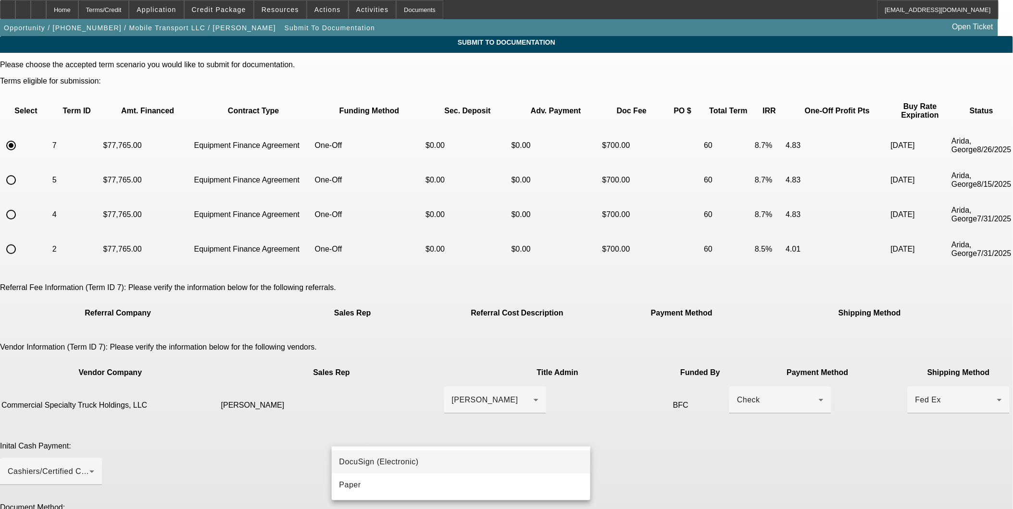
click at [529, 401] on div at bounding box center [506, 254] width 1013 height 509
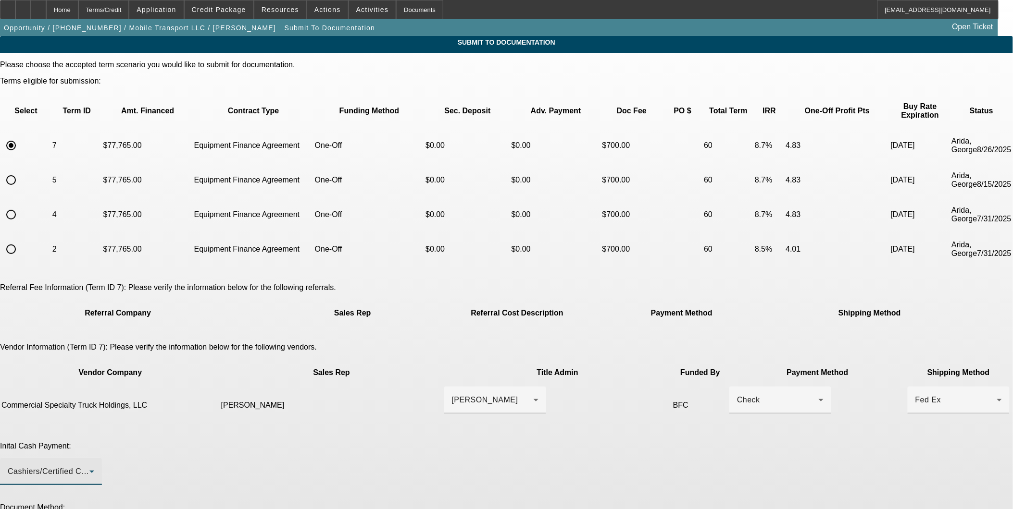
click at [89, 466] on div "Cashiers/Certified Check" at bounding box center [49, 472] width 82 height 12
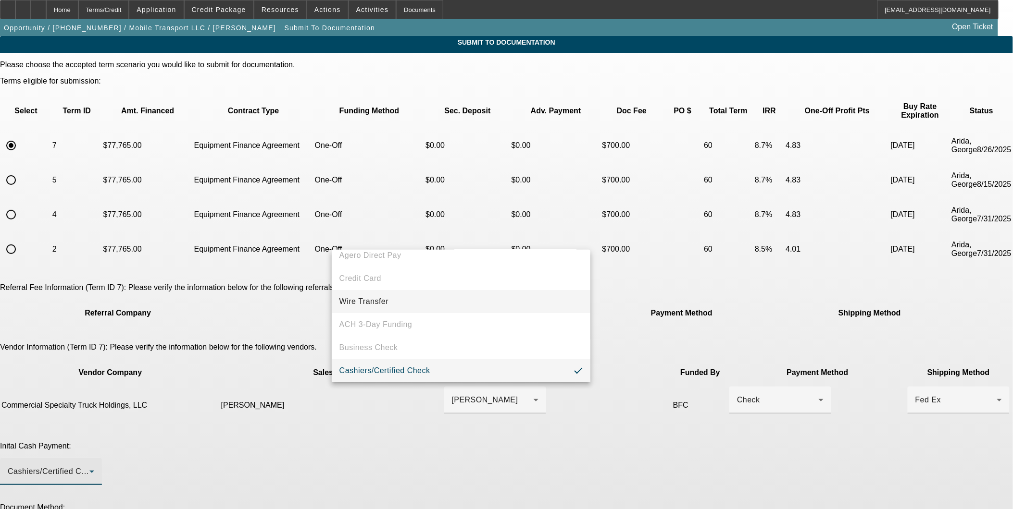
click at [396, 300] on mat-option "Wire Transfer" at bounding box center [461, 301] width 259 height 23
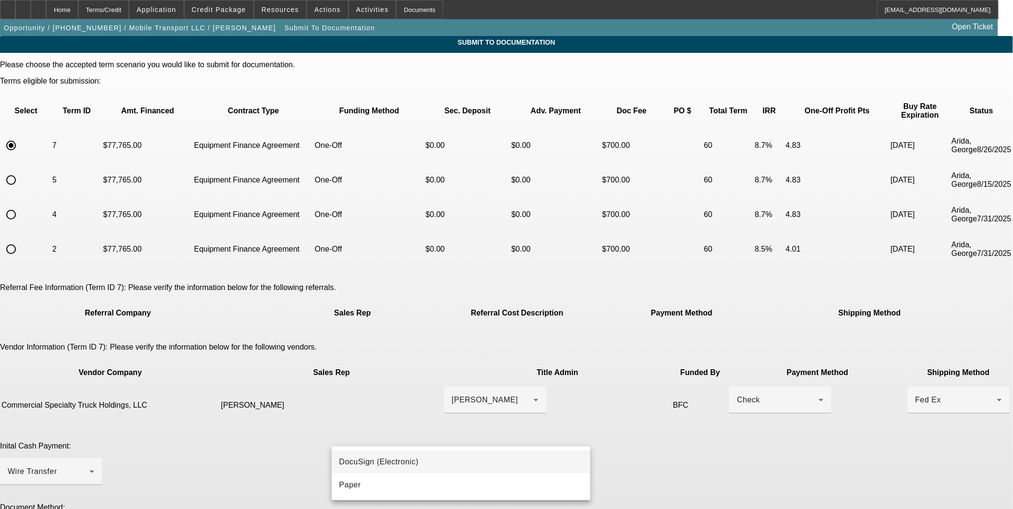
click at [376, 458] on span "DocuSign (Electronic)" at bounding box center [378, 463] width 79 height 12
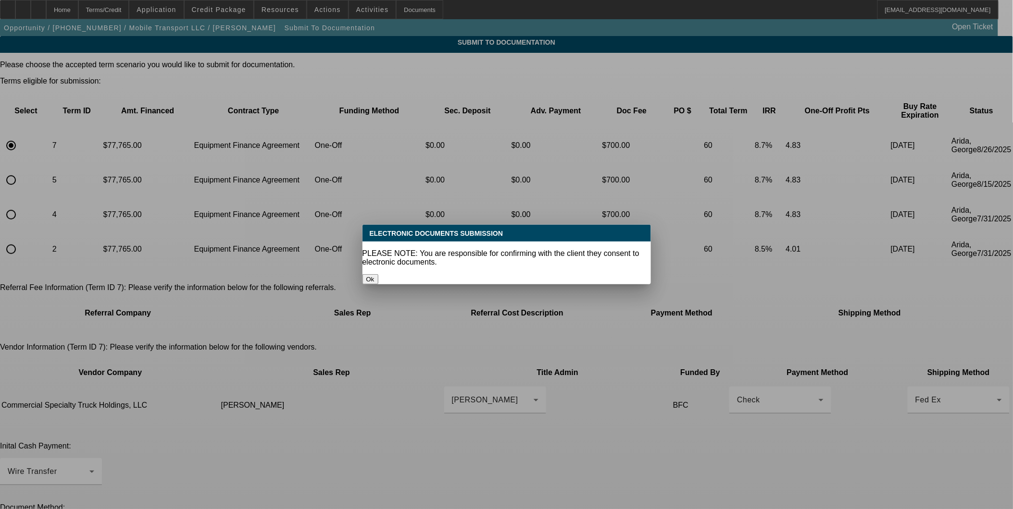
click at [663, 426] on div at bounding box center [506, 254] width 1013 height 509
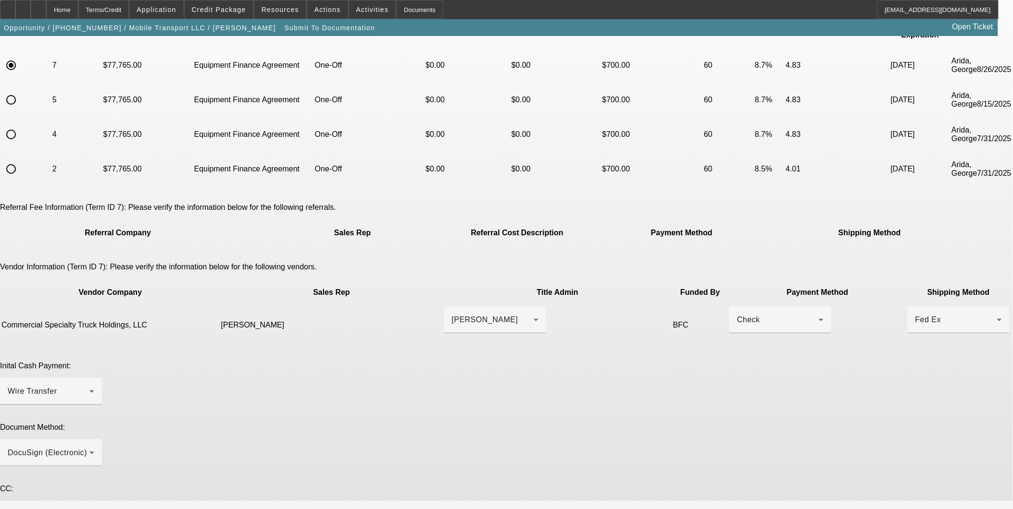
scroll to position [81, 0]
paste textarea "Commercial Specialty Truck Holdings, LLC"
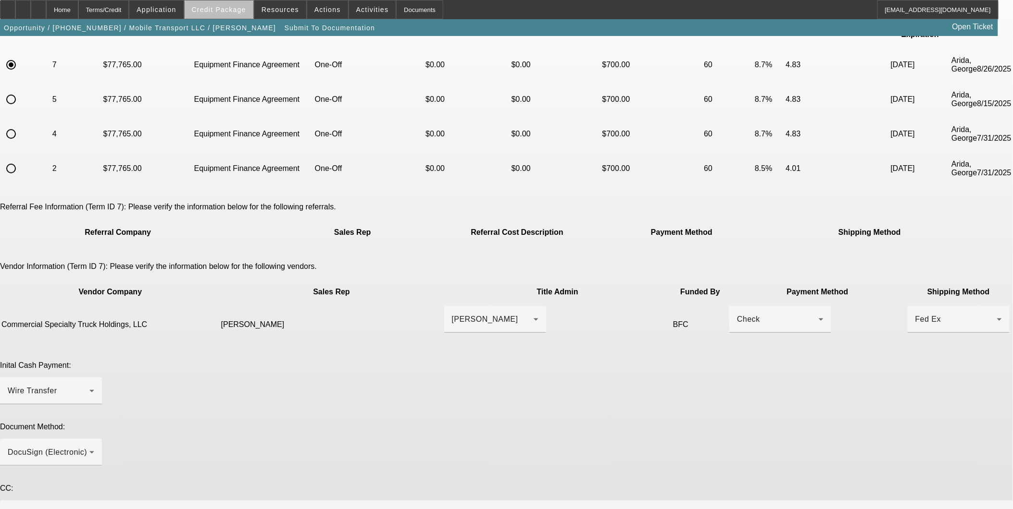
click at [244, 15] on span at bounding box center [219, 9] width 69 height 23
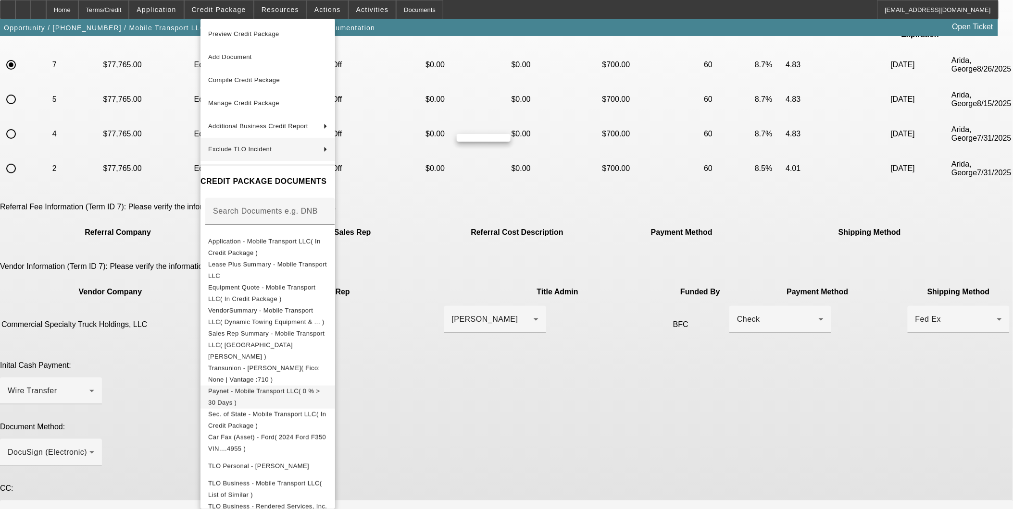
scroll to position [194, 0]
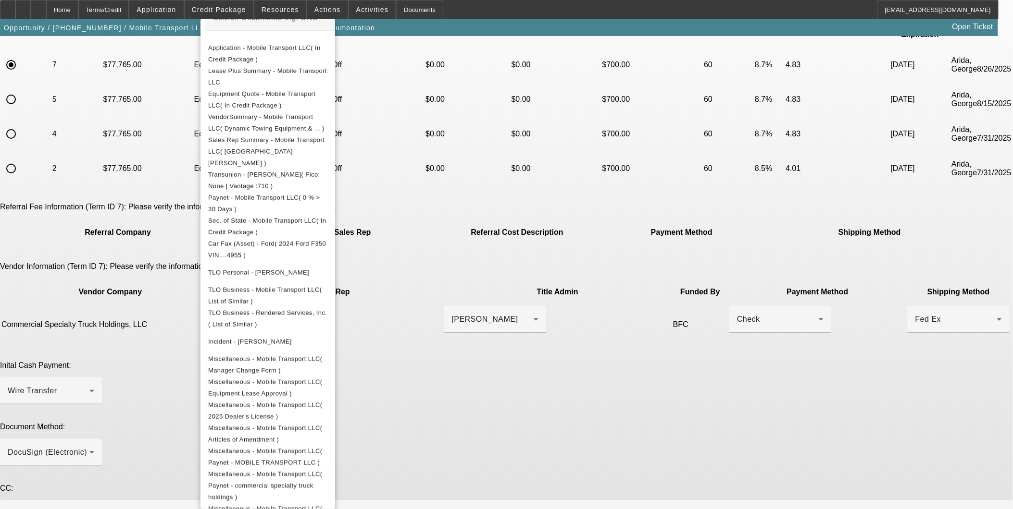
click at [604, 432] on div at bounding box center [506, 254] width 1013 height 509
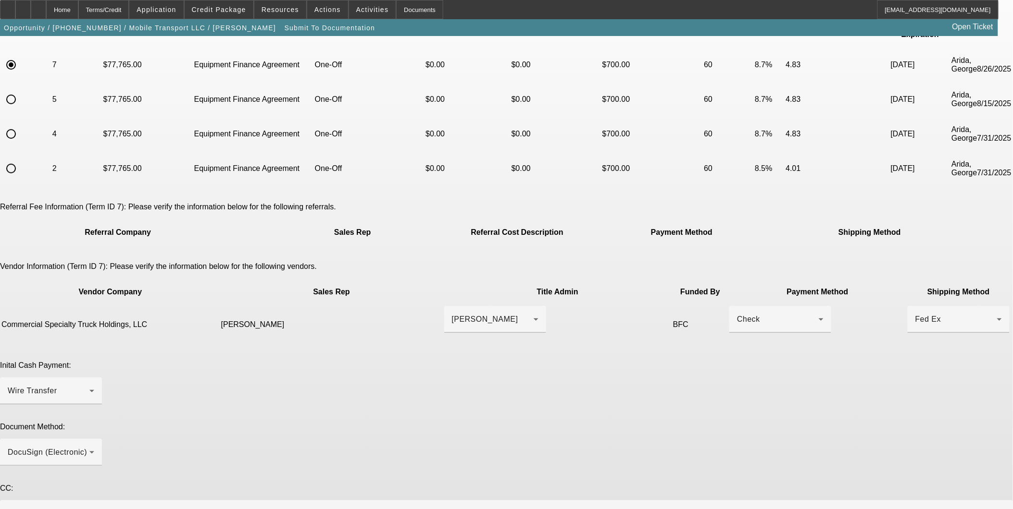
type textarea "Sending back with vendor approved as Commercial Specialty Truck Holdings, LLC. …"
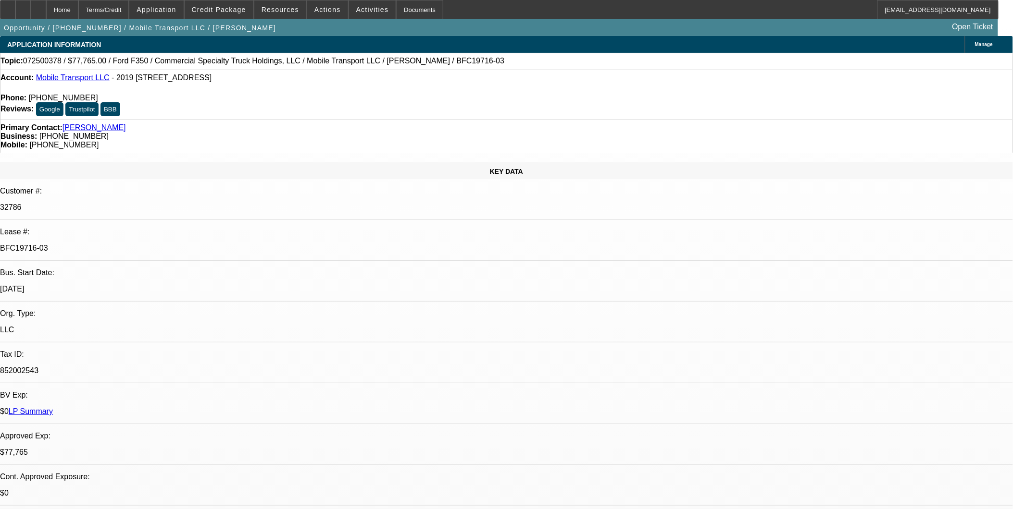
select select "0"
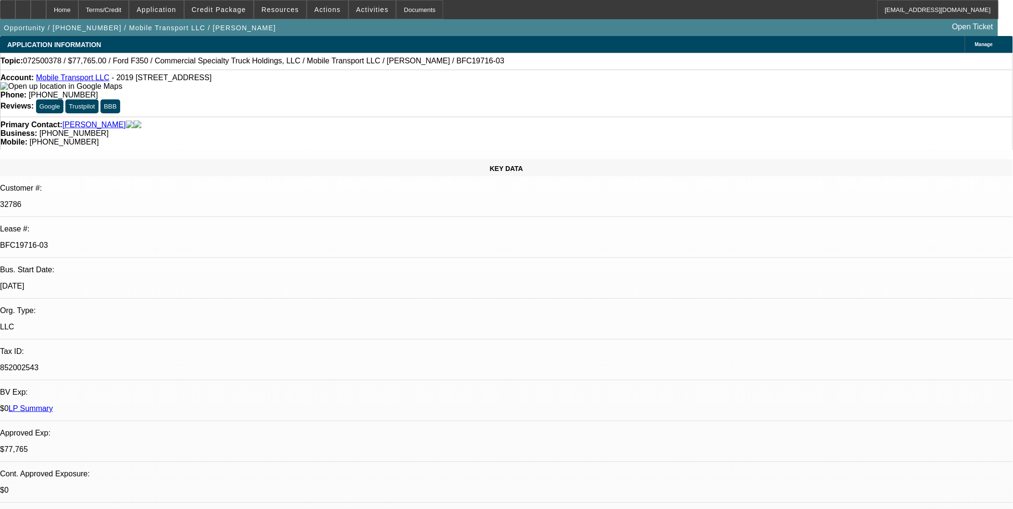
select select "0"
select select "2"
select select "0"
select select "6"
select select "0"
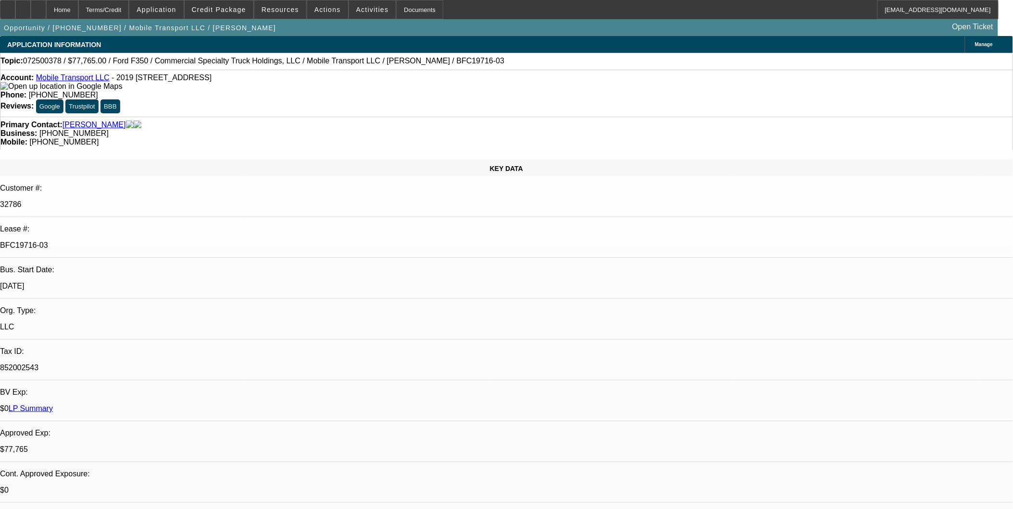
select select "0"
select select "2"
select select "0"
select select "6"
select select "0"
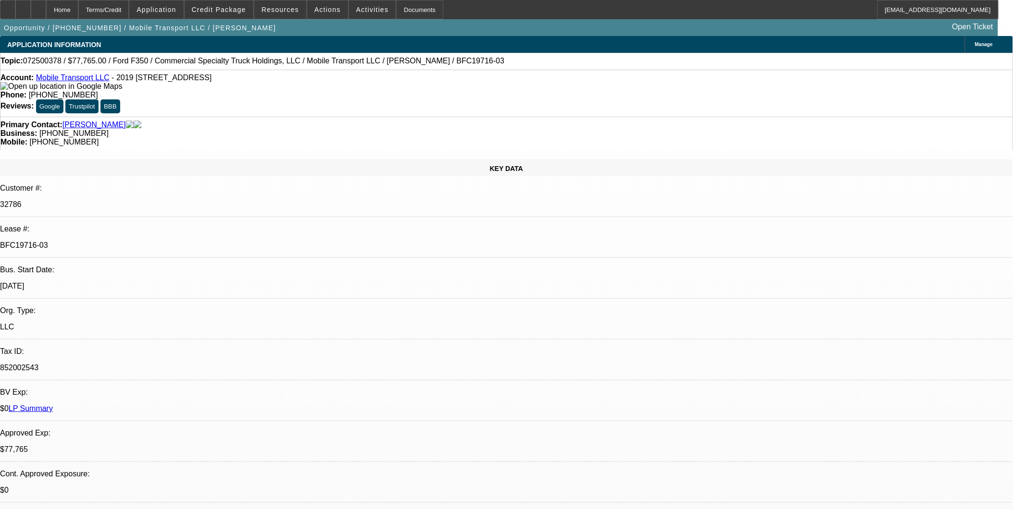
select select "0"
select select "2"
select select "0"
select select "6"
select select "0"
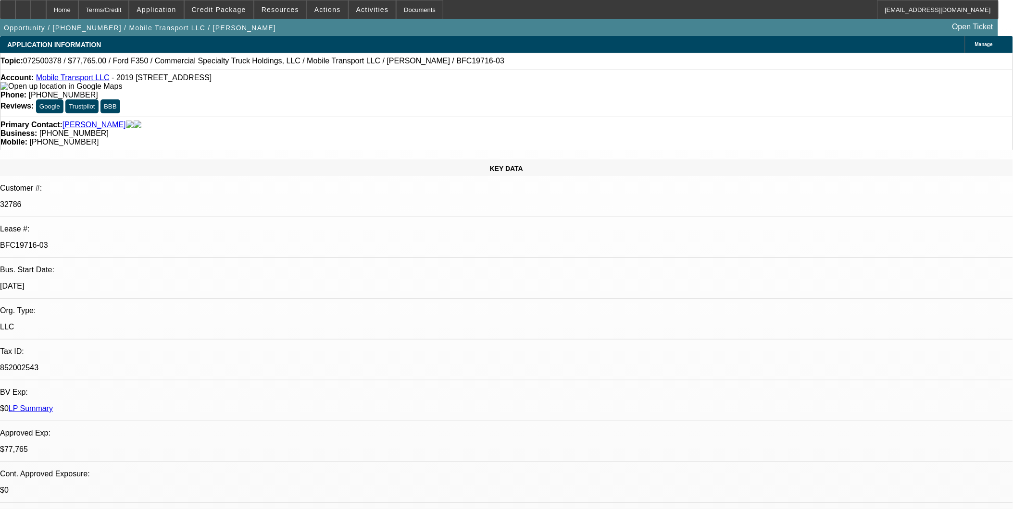
select select "0"
select select "2"
select select "0"
select select "6"
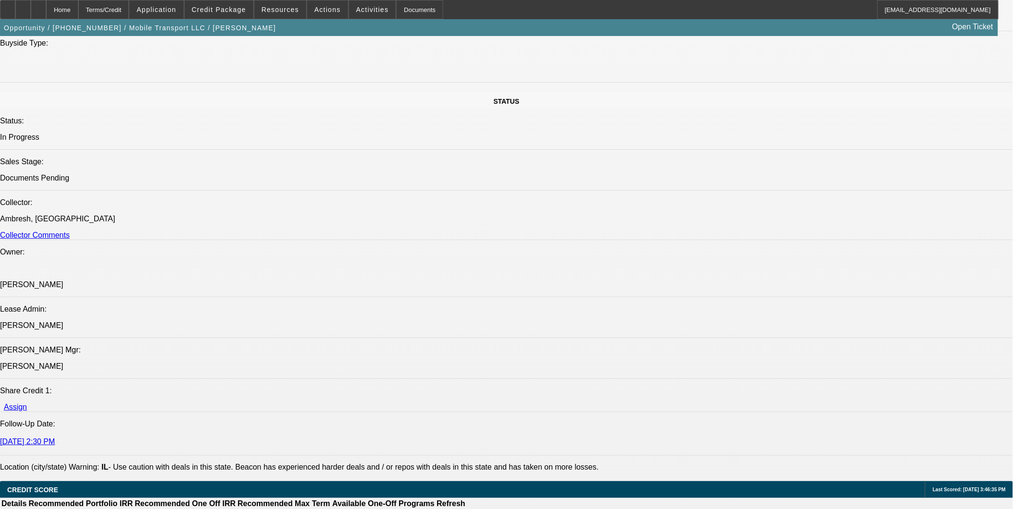
scroll to position [1175, 0]
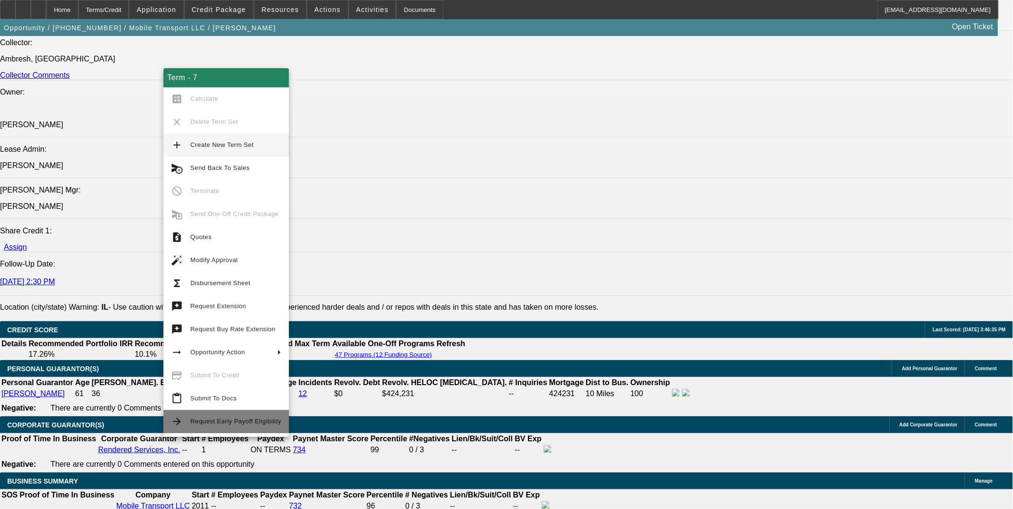
click at [204, 416] on span "Request Early Payoff Eligibility" at bounding box center [235, 422] width 91 height 12
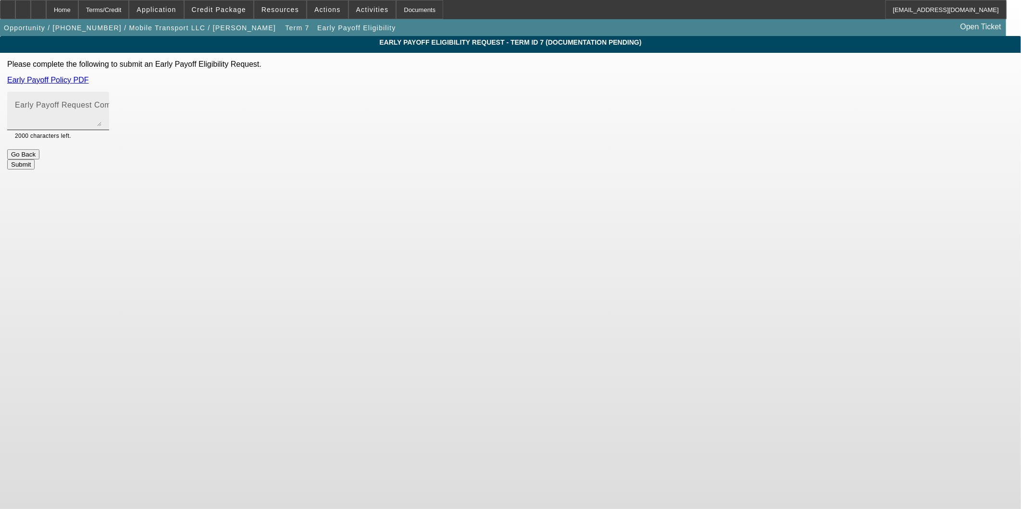
click at [101, 116] on textarea "Early Payoff Request Comment" at bounding box center [58, 114] width 87 height 23
type textarea "R"
type textarea "EBO was previously approved for a different termset; please consider for this d…"
click at [35, 164] on button "Submit" at bounding box center [20, 165] width 27 height 10
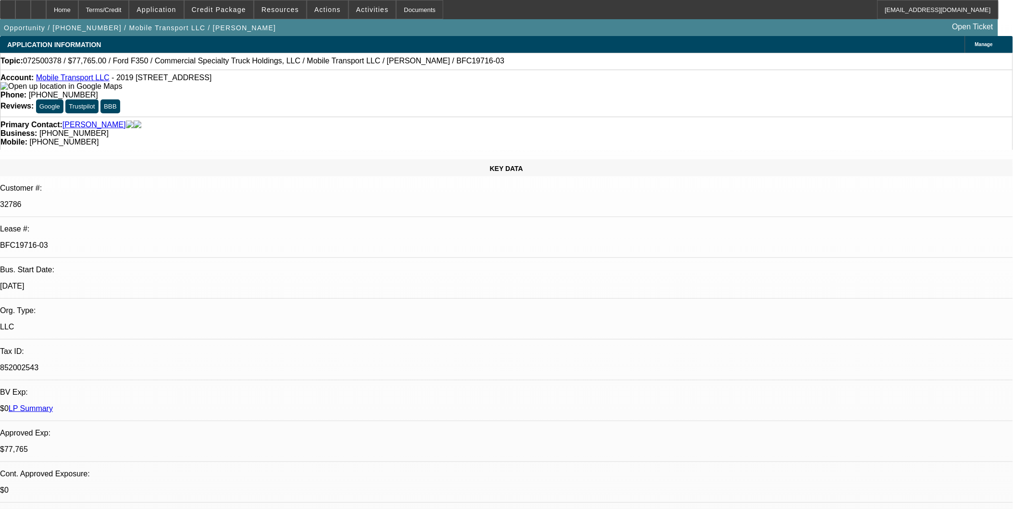
select select "0"
select select "2"
select select "0"
select select "6"
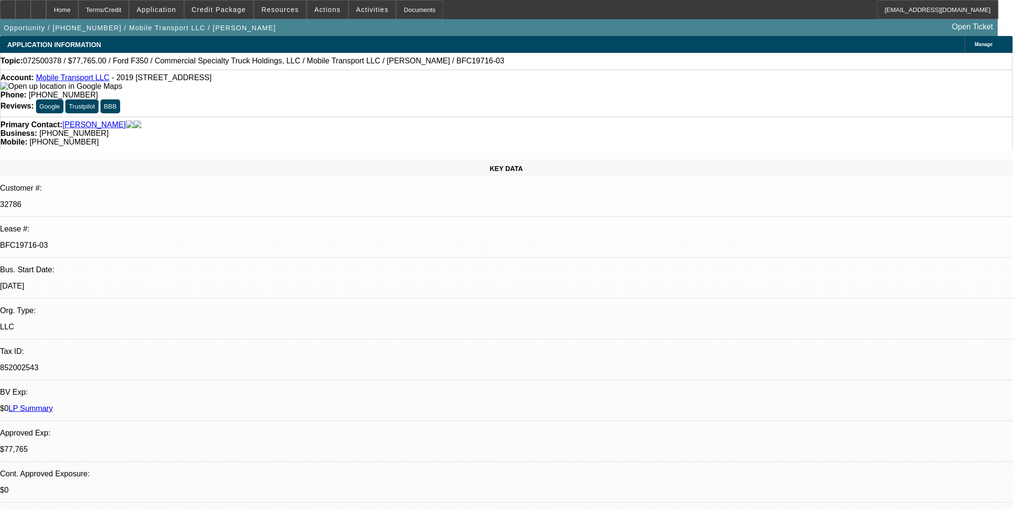
select select "0"
select select "2"
select select "0"
select select "6"
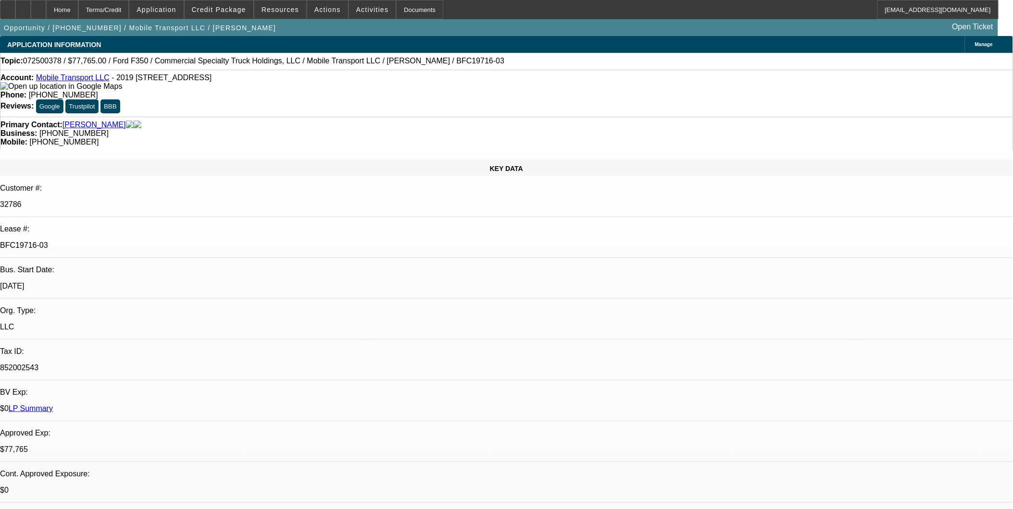
select select "0"
select select "2"
select select "0"
select select "6"
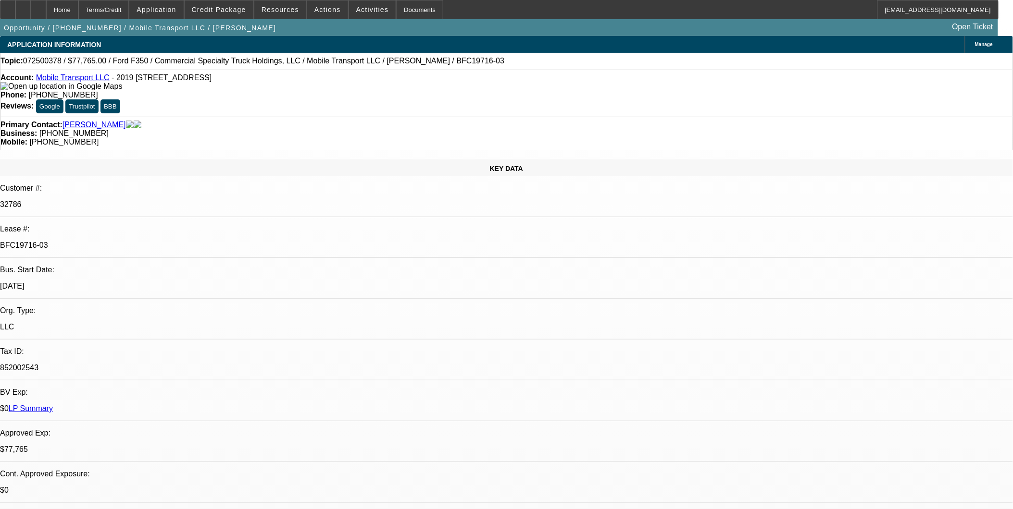
select select "0"
select select "2"
select select "0"
select select "6"
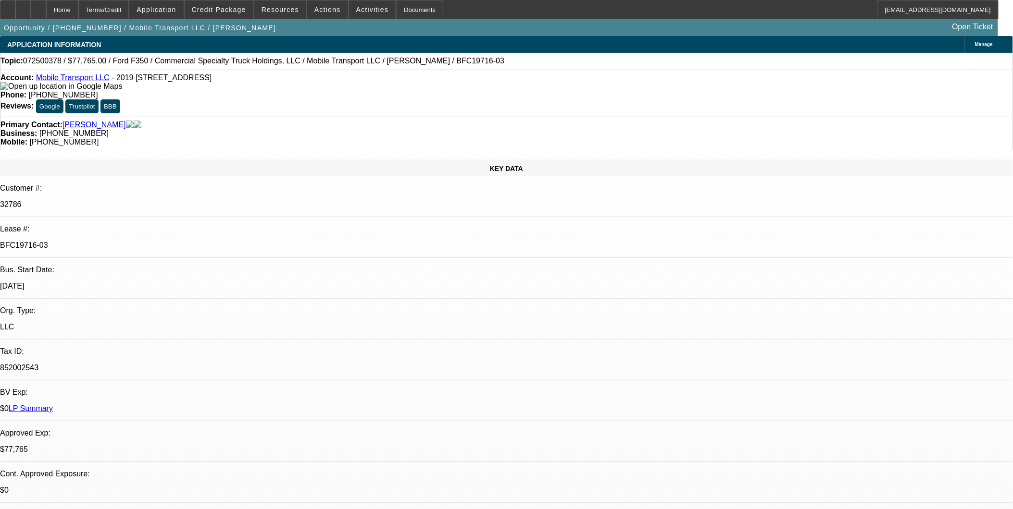
drag, startPoint x: 818, startPoint y: 389, endPoint x: 813, endPoint y: 388, distance: 5.0
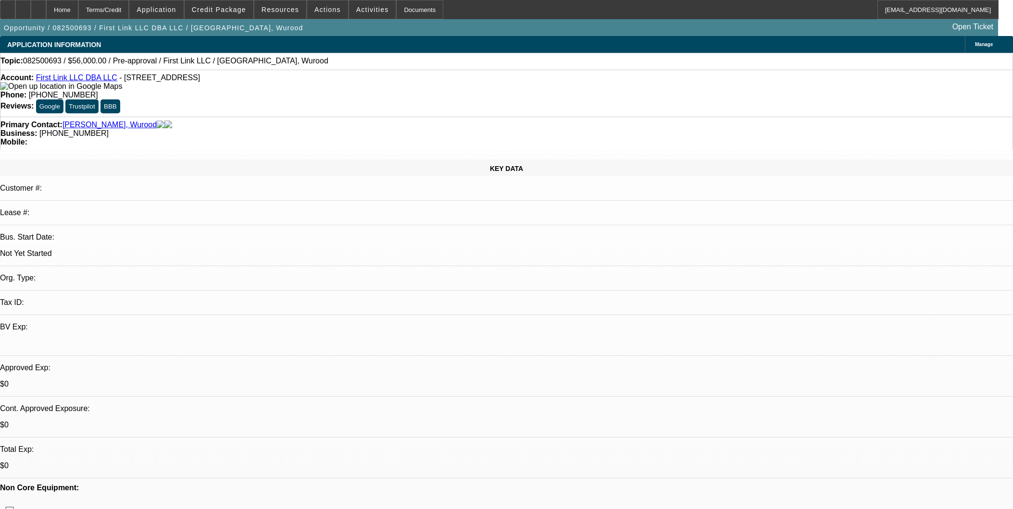
select select "0"
select select "2"
select select "0.1"
select select "4"
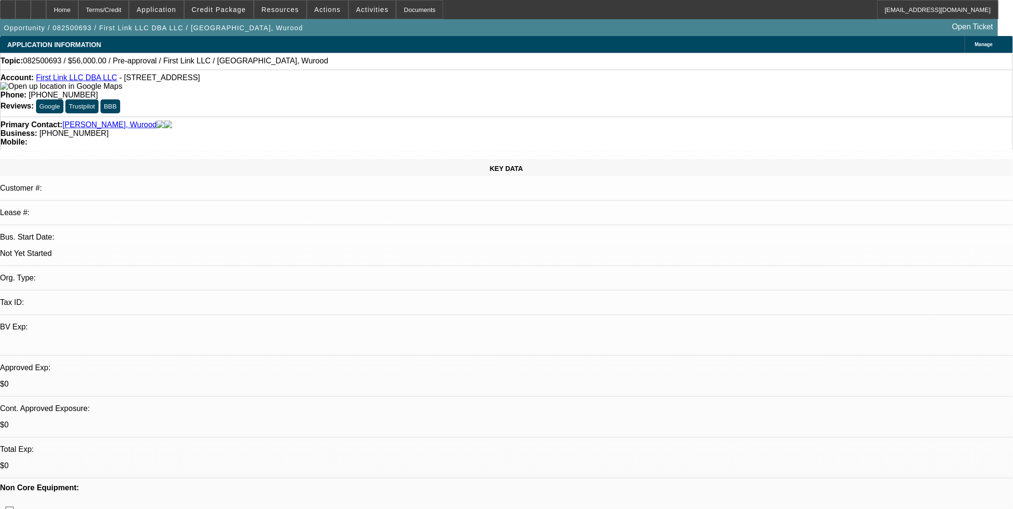
click at [93, 80] on link "First Link LLC DBA LLC" at bounding box center [76, 78] width 81 height 8
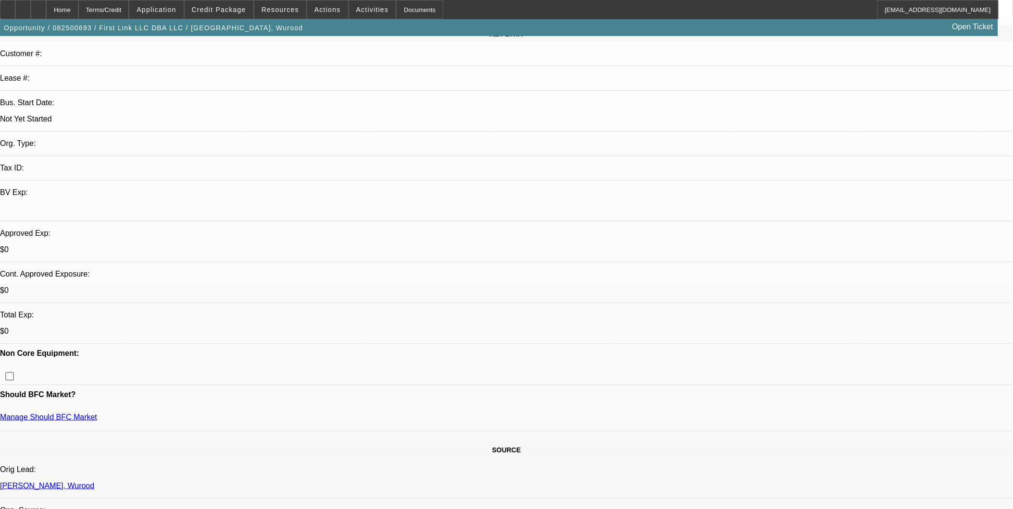
scroll to position [53, 0]
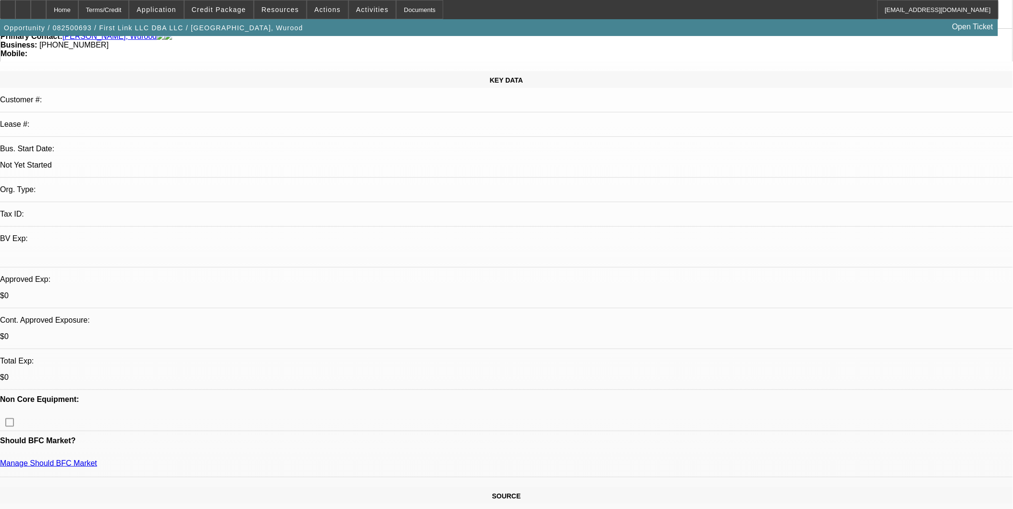
scroll to position [213, 0]
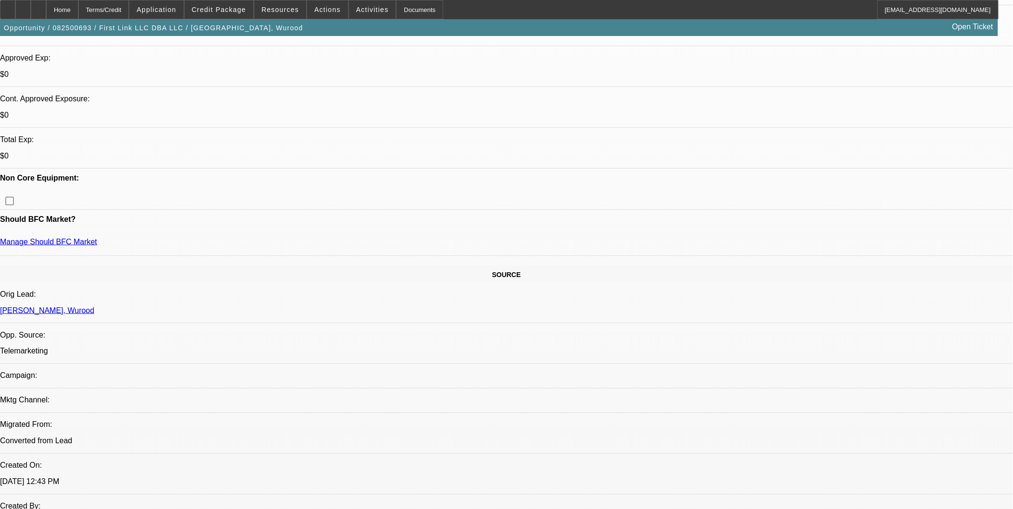
scroll to position [320, 0]
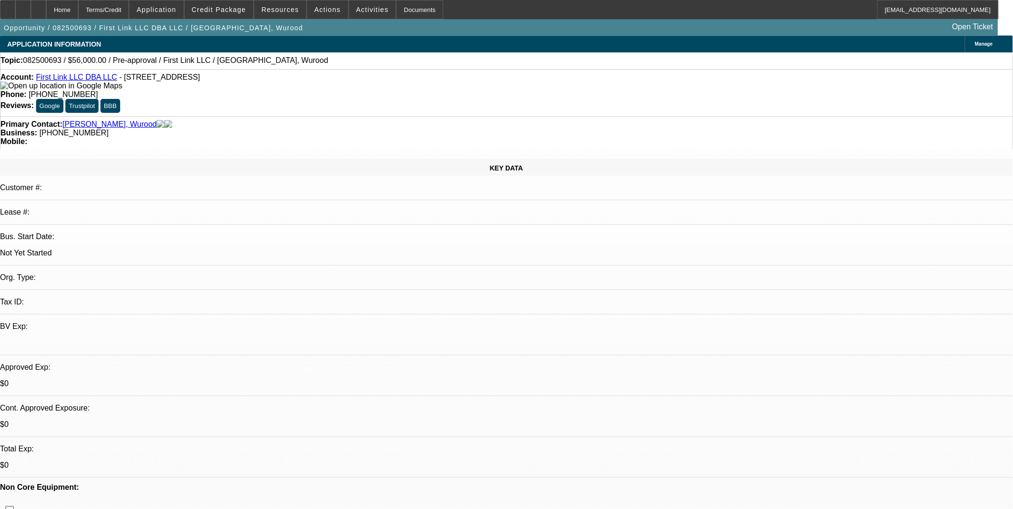
scroll to position [0, 0]
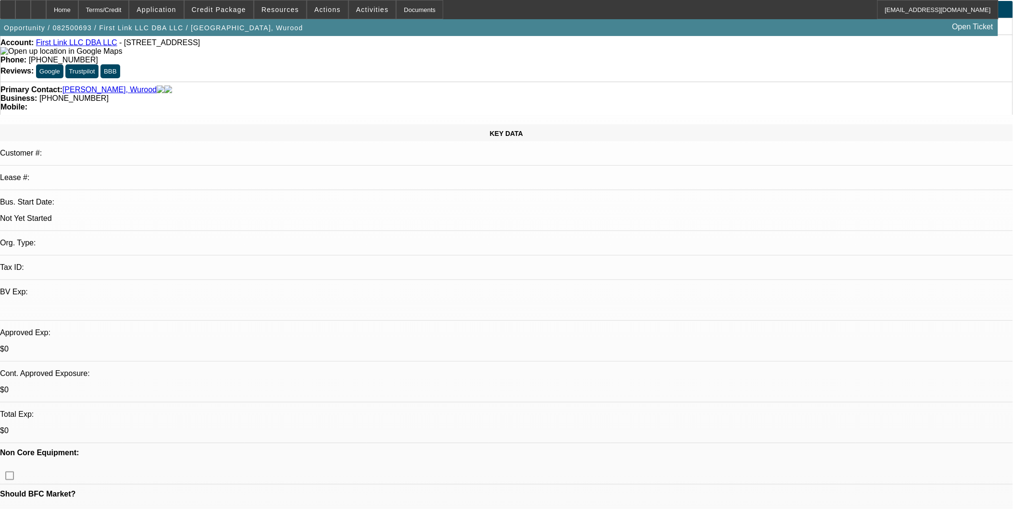
scroll to position [107, 0]
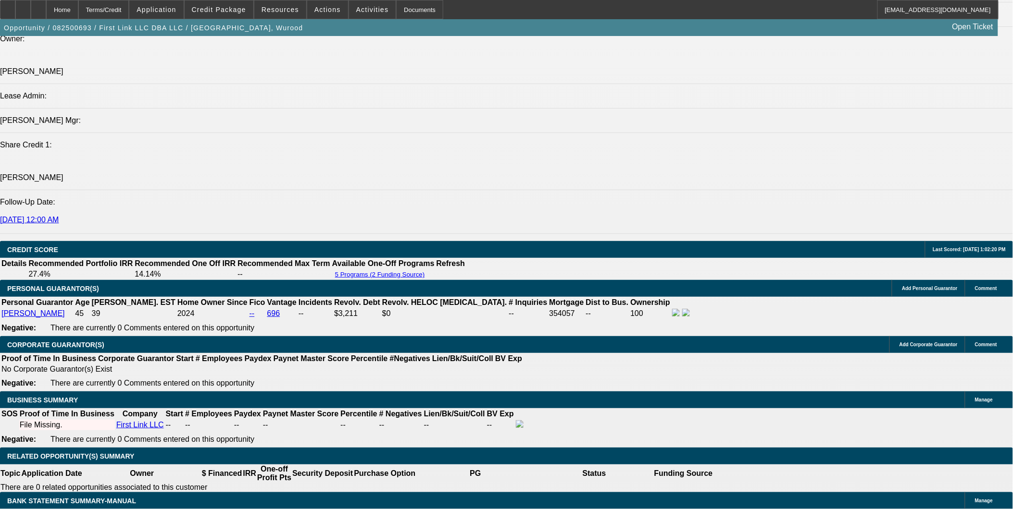
scroll to position [1121, 0]
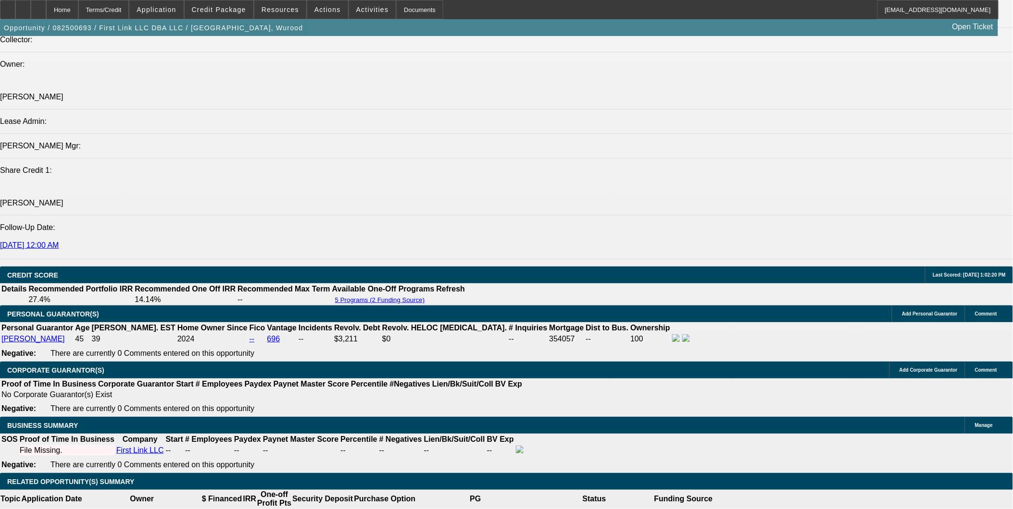
click at [236, 14] on span at bounding box center [219, 9] width 69 height 23
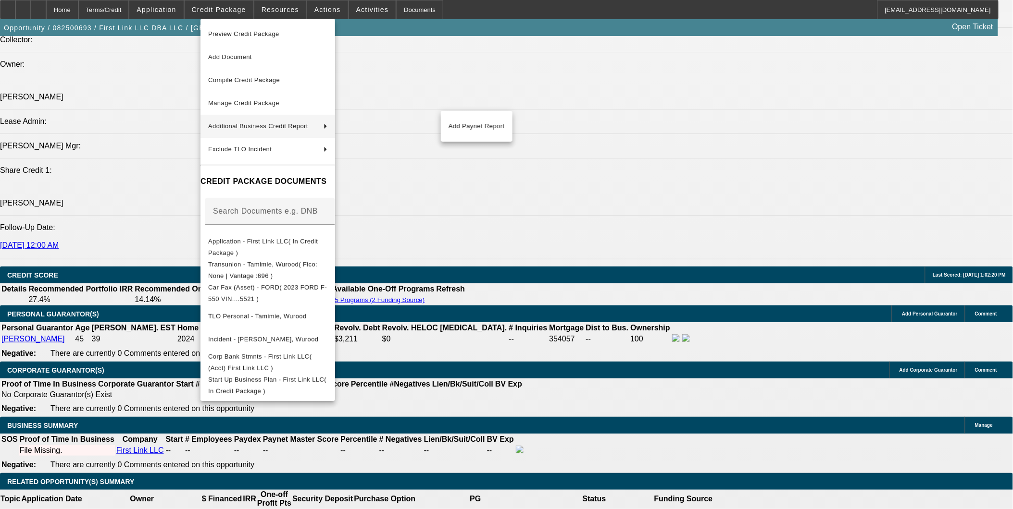
click at [649, 387] on div at bounding box center [506, 254] width 1013 height 509
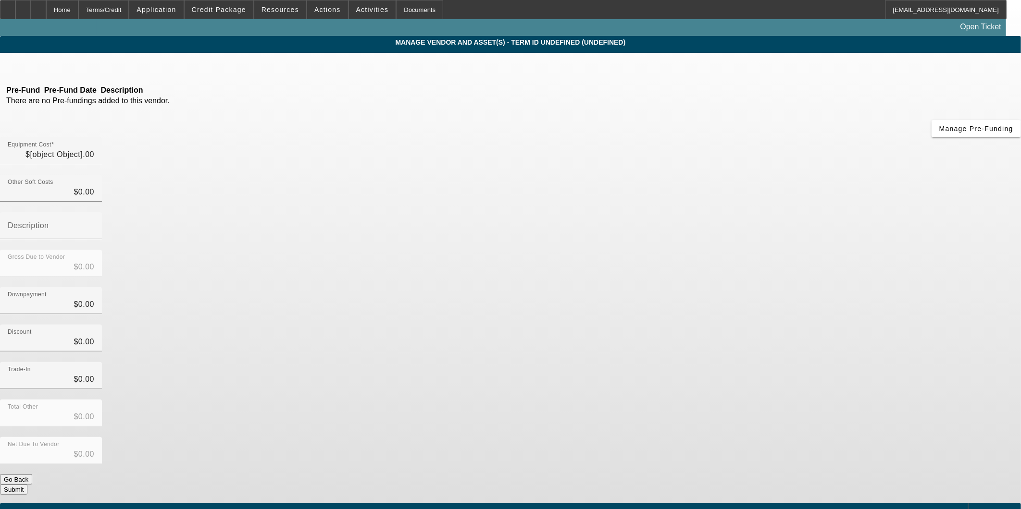
type input "$71,000.00"
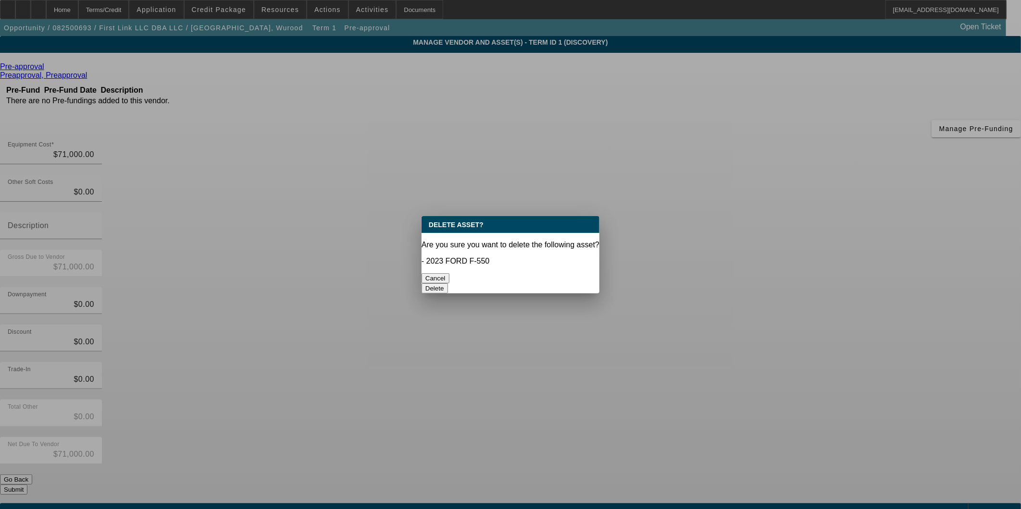
click at [448, 284] on button "Delete" at bounding box center [435, 289] width 26 height 10
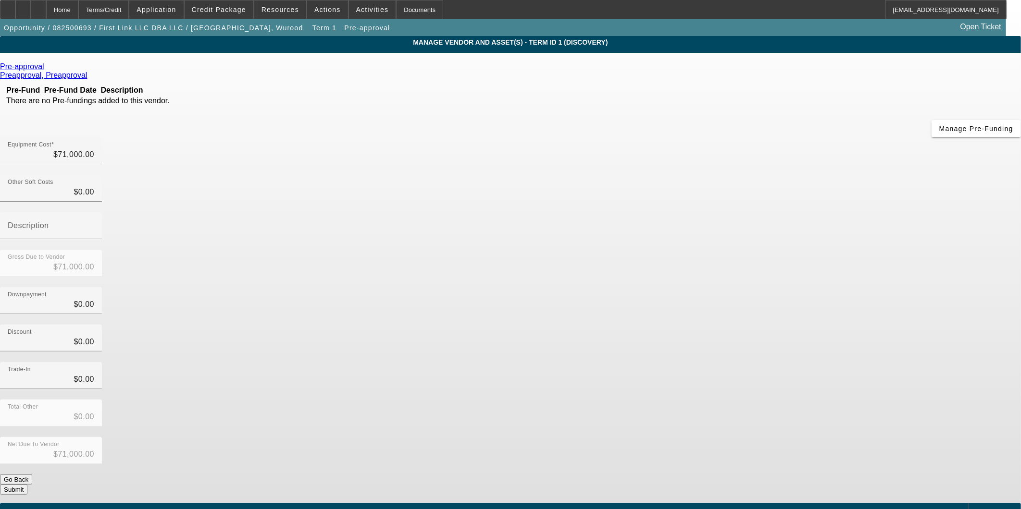
click at [27, 485] on button "Submit" at bounding box center [13, 490] width 27 height 10
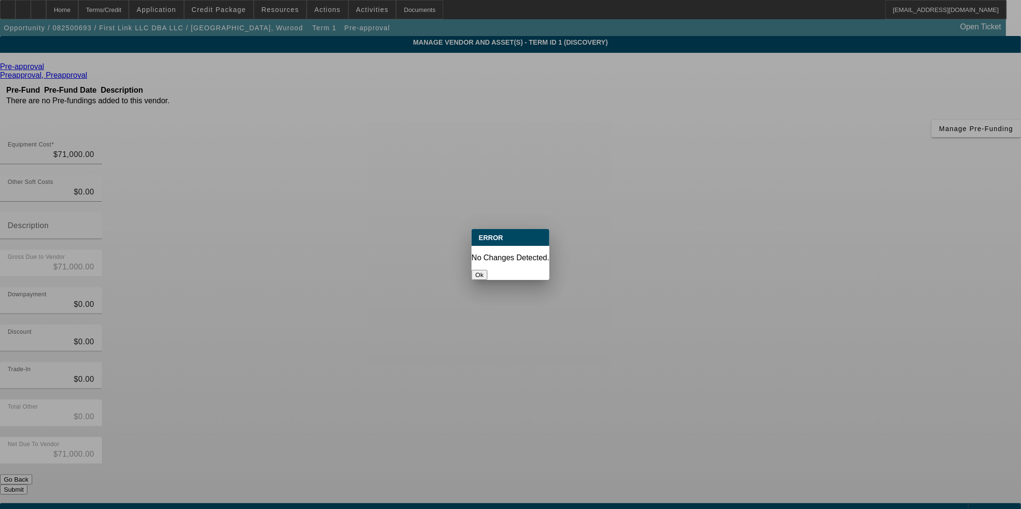
click at [487, 270] on button "Ok" at bounding box center [480, 275] width 16 height 10
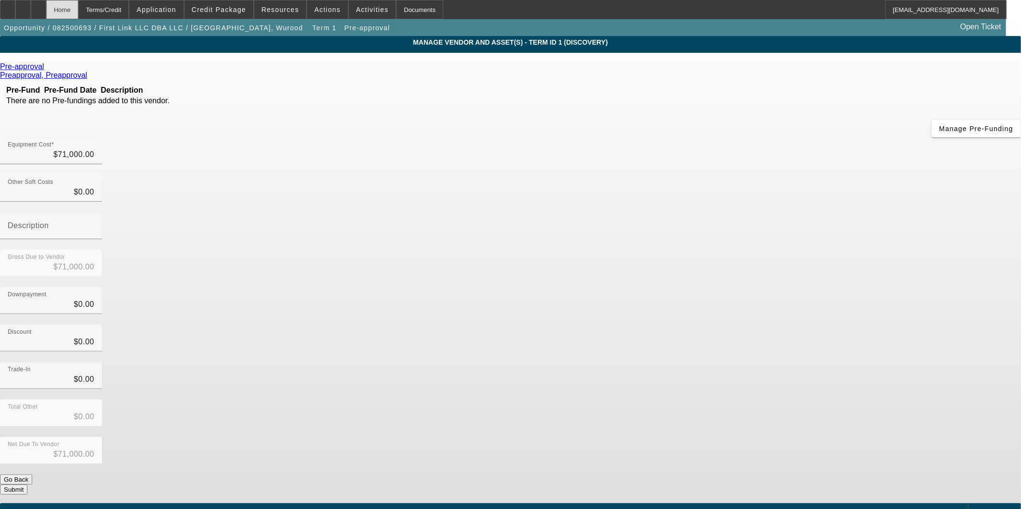
click at [78, 12] on div "Home" at bounding box center [62, 9] width 32 height 19
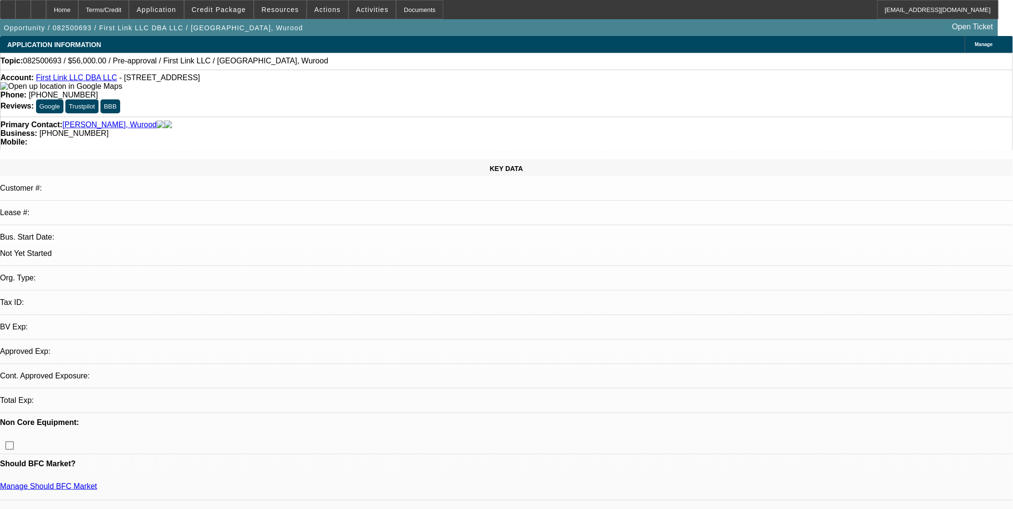
select select "0"
select select "2"
select select "0.1"
select select "4"
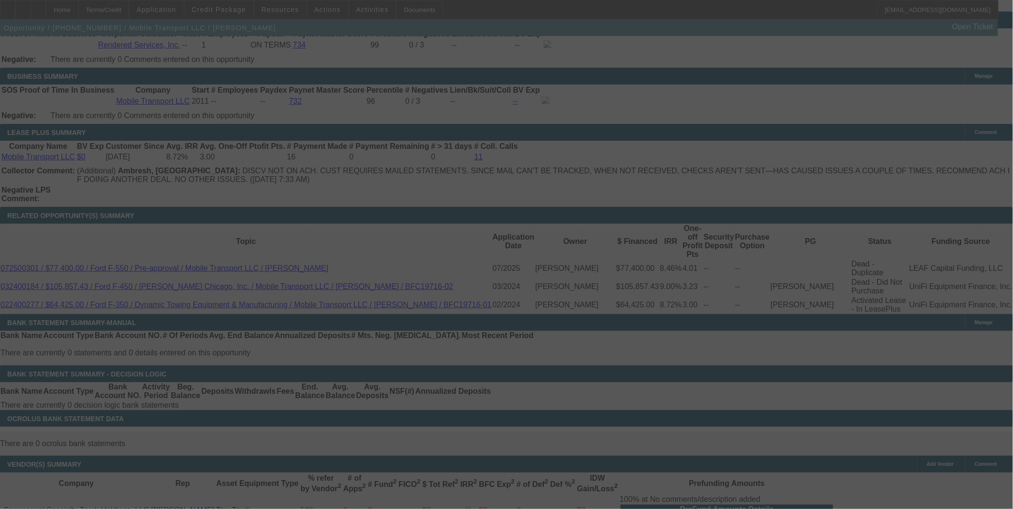
scroll to position [1335, 0]
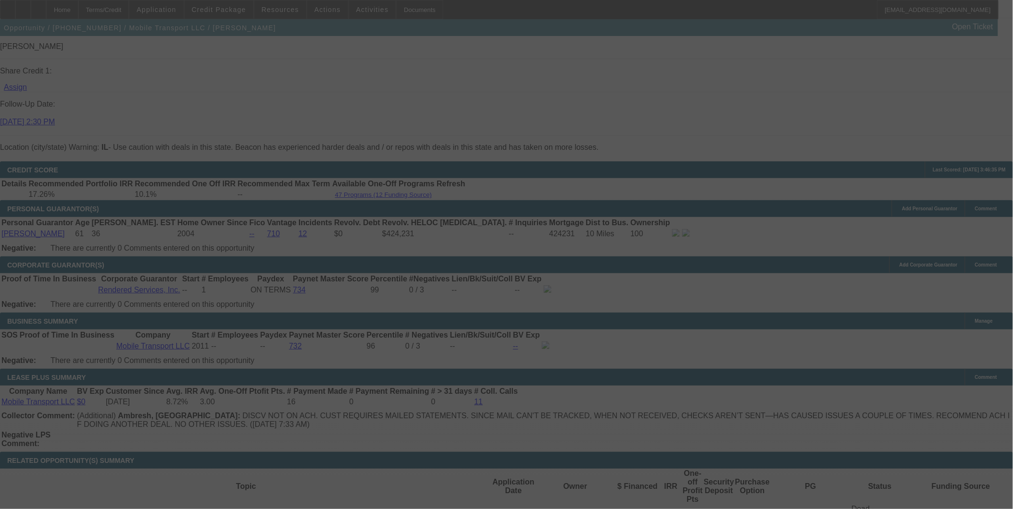
select select "0"
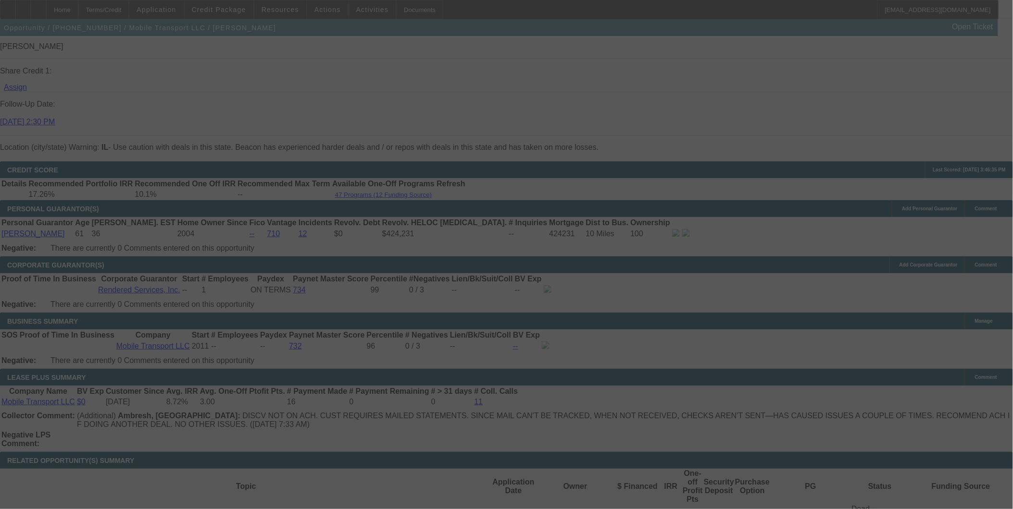
select select "0"
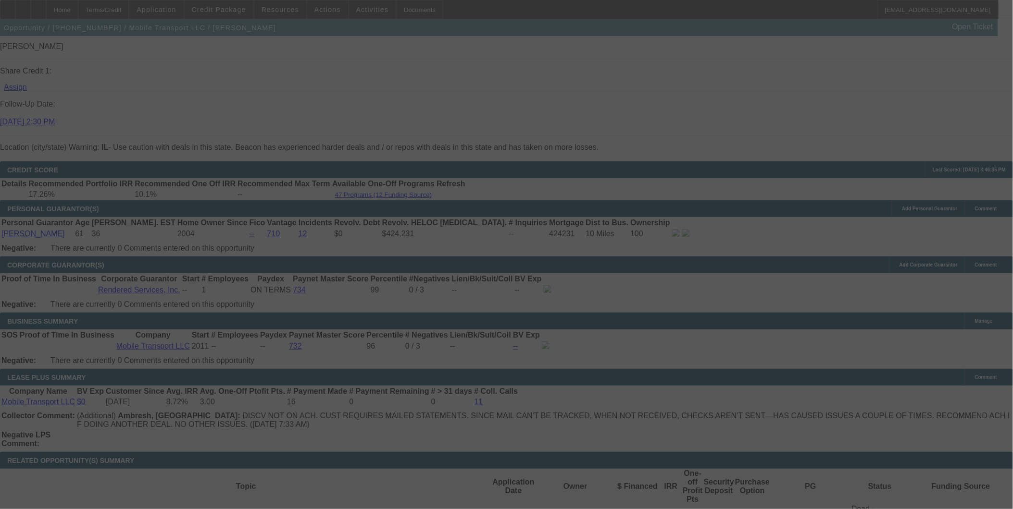
select select "0"
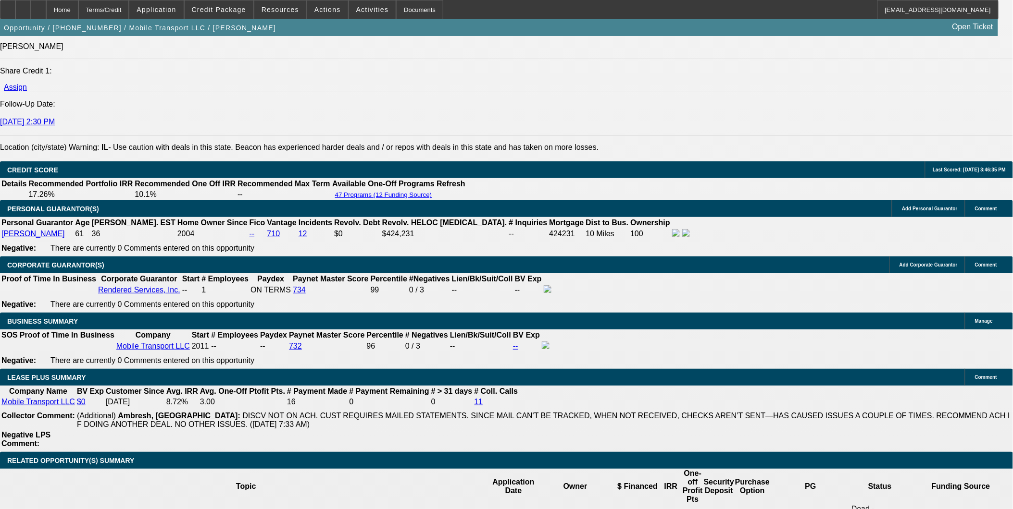
select select "1"
select select "2"
select select "6"
select select "1"
select select "2"
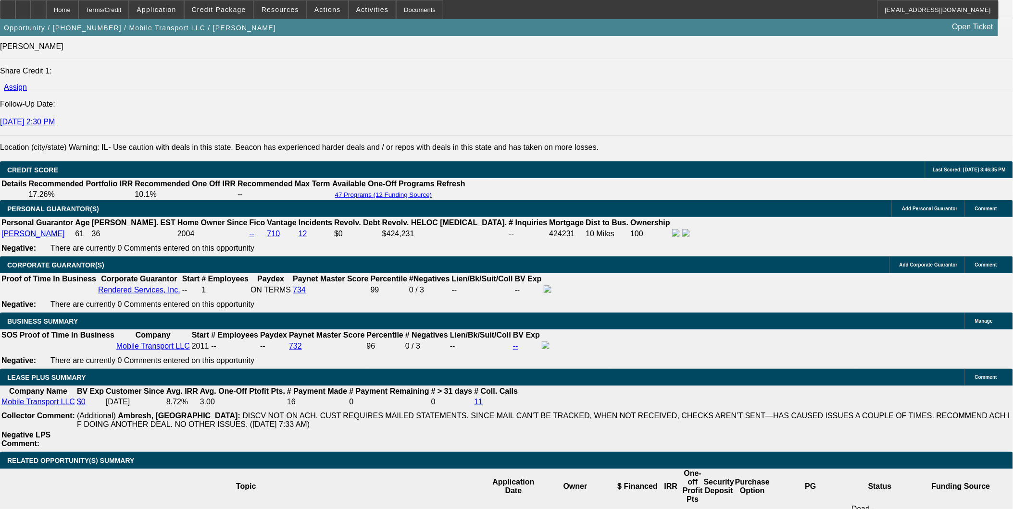
select select "6"
select select "1"
select select "2"
select select "6"
select select "1"
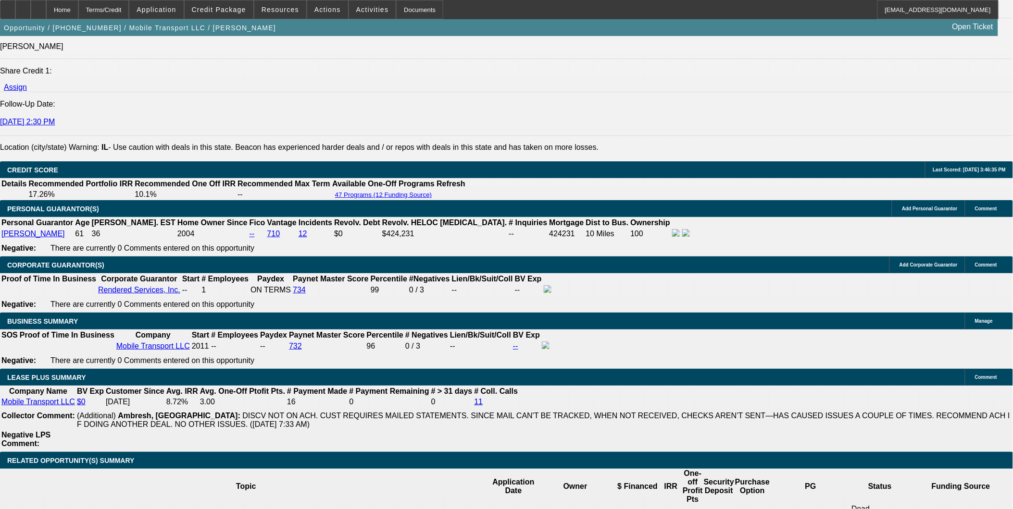
select select "2"
select select "6"
drag, startPoint x: 944, startPoint y: 61, endPoint x: 935, endPoint y: 113, distance: 53.0
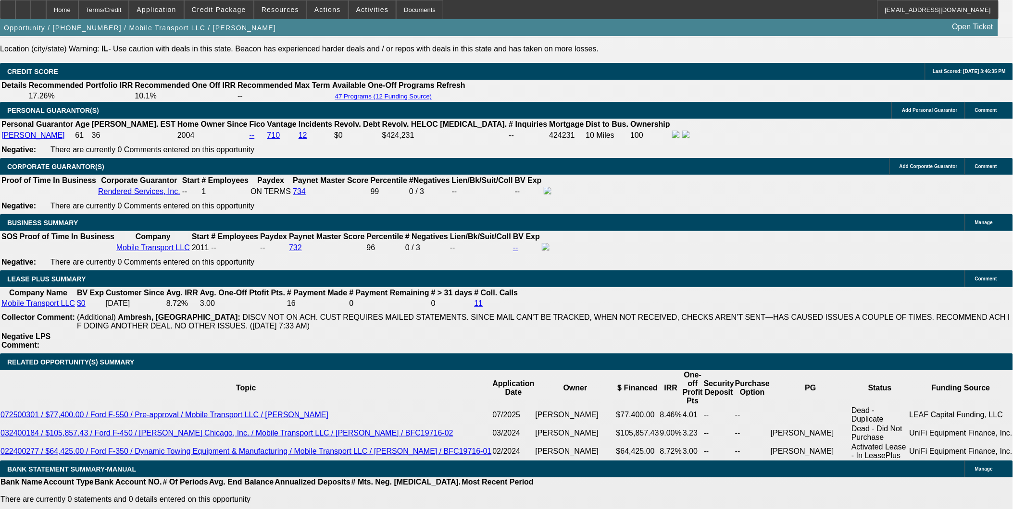
scroll to position [1602, 0]
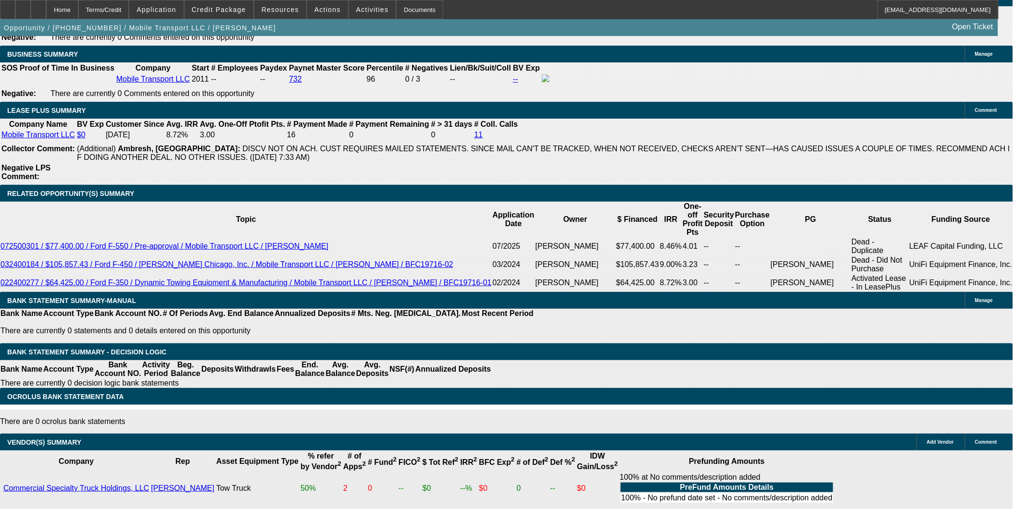
click at [786, 419] on div "APPLICATION INFORMATION [GEOGRAPHIC_DATA] Topic: 072500378 / $77,765.00 / Ford …" at bounding box center [506, 283] width 1013 height 3698
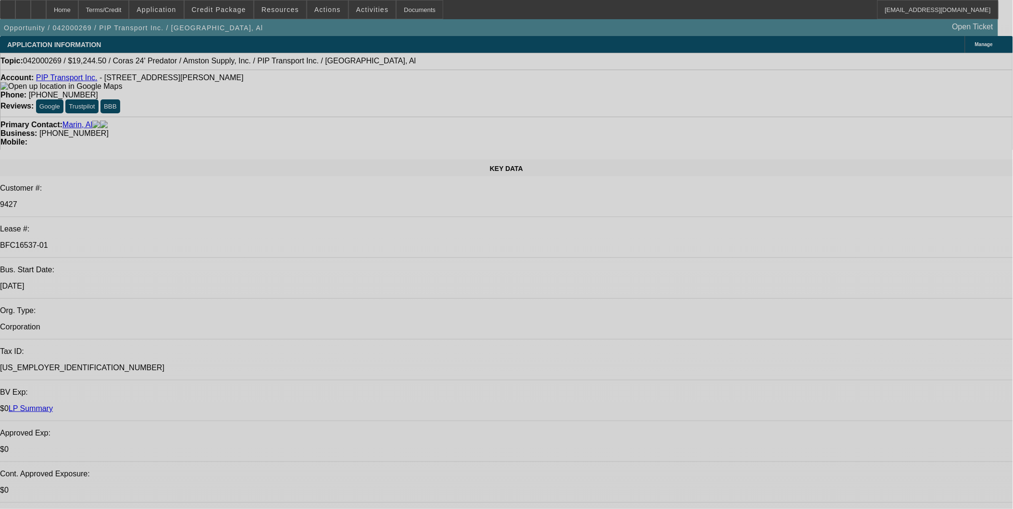
select select "0"
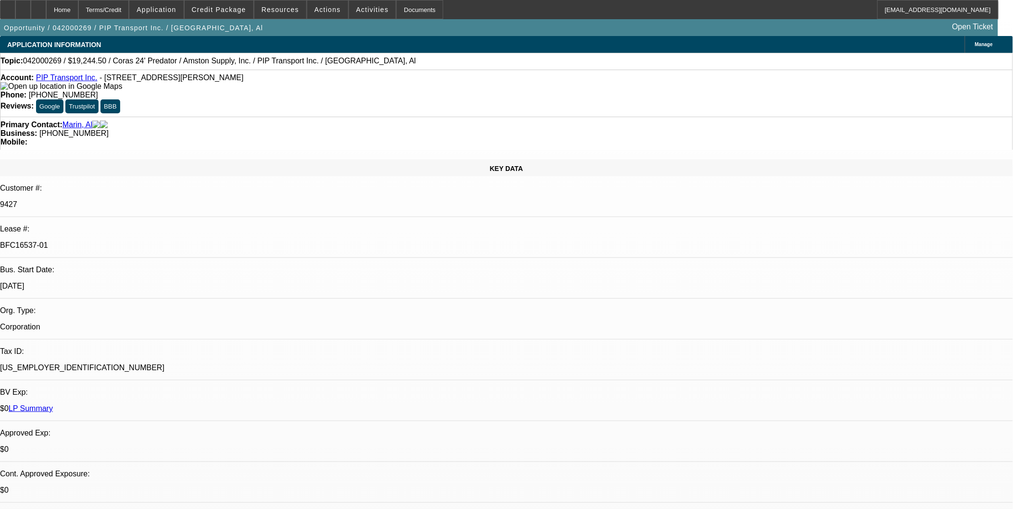
select select "0"
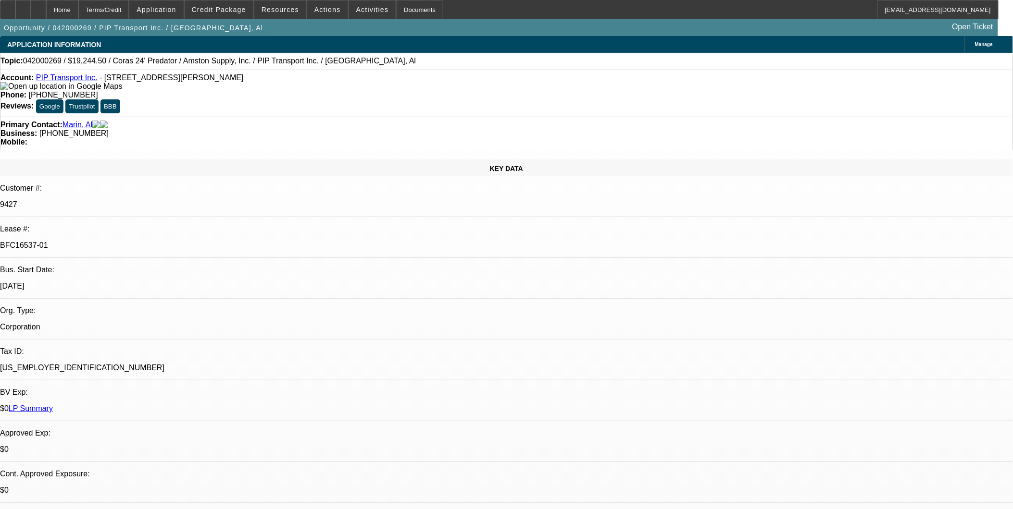
select select "0"
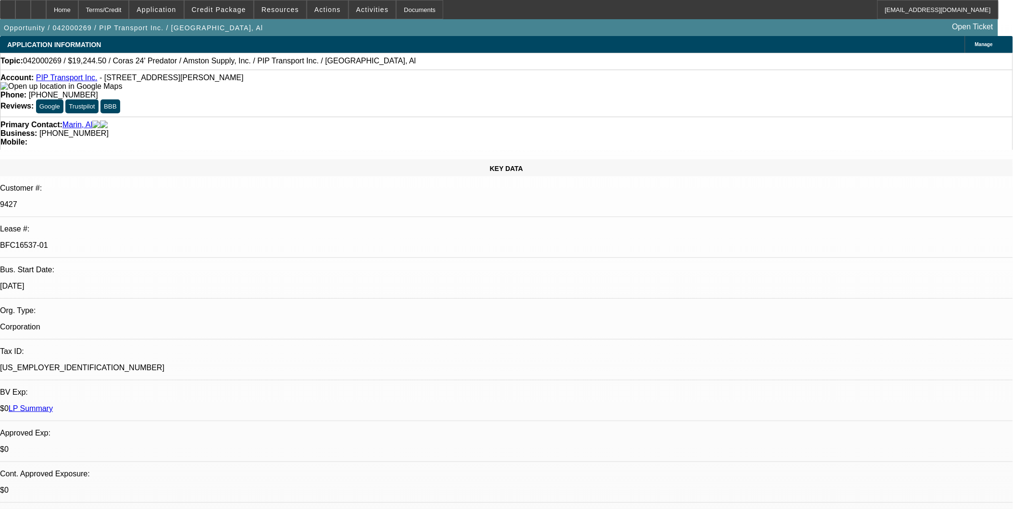
select select "0"
select select "1"
select select "6"
select select "1"
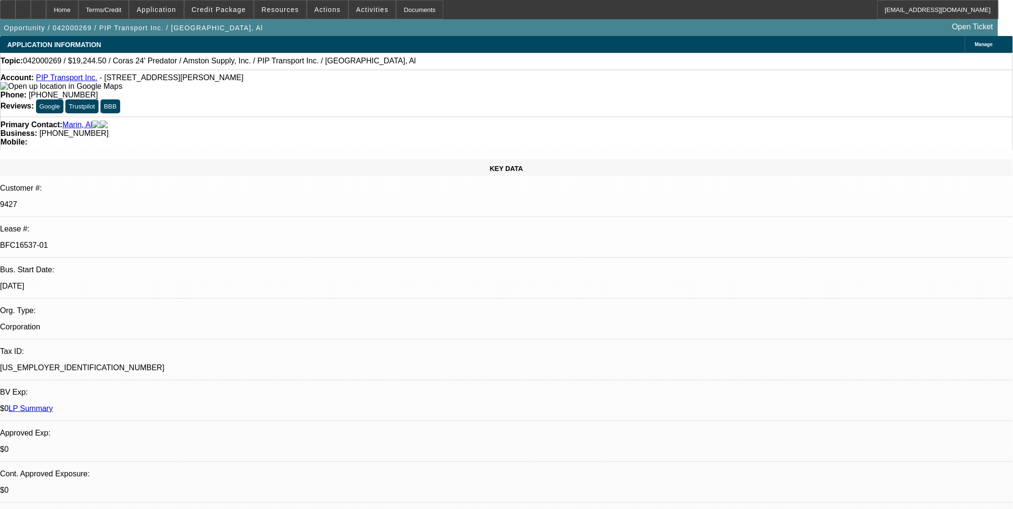
select select "1"
select select "6"
select select "1"
select select "6"
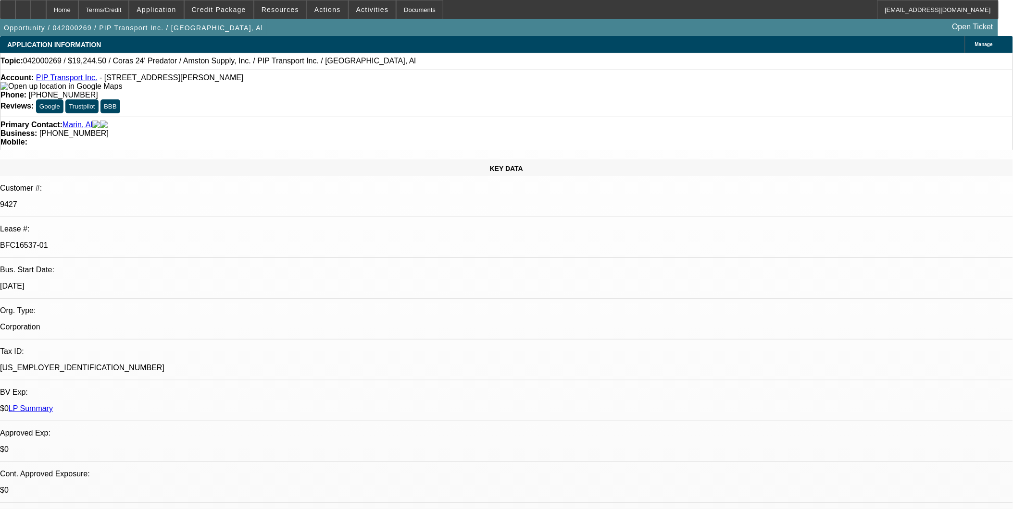
select select "1"
select select "6"
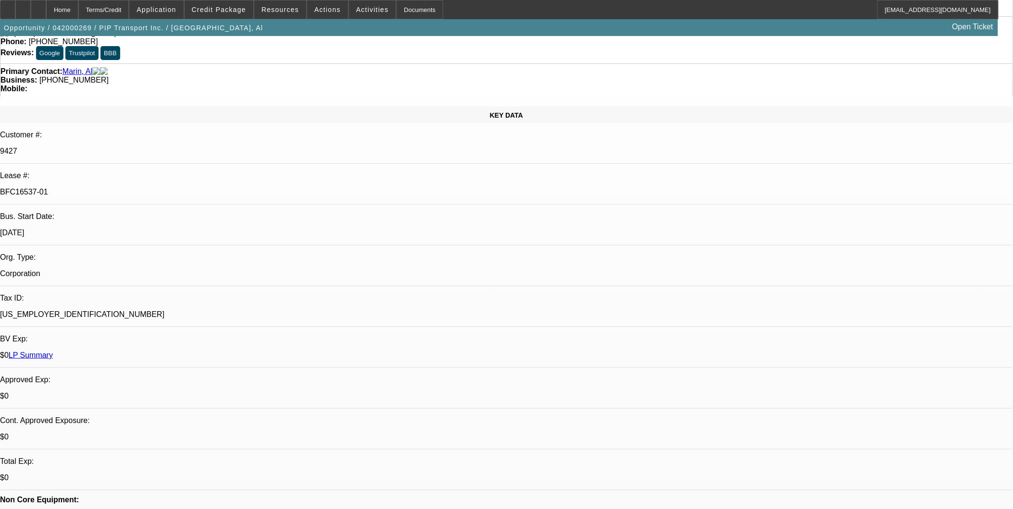
scroll to position [107, 0]
